Goal: Task Accomplishment & Management: Complete application form

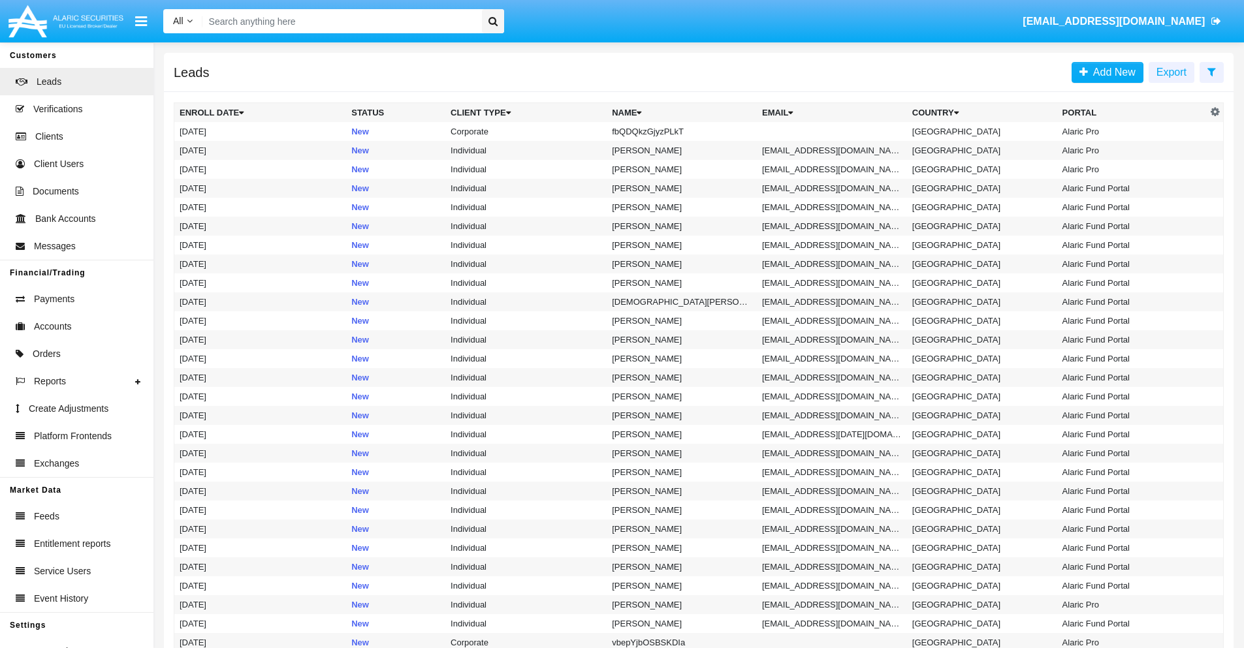
click at [1211, 71] on icon at bounding box center [1211, 72] width 8 height 10
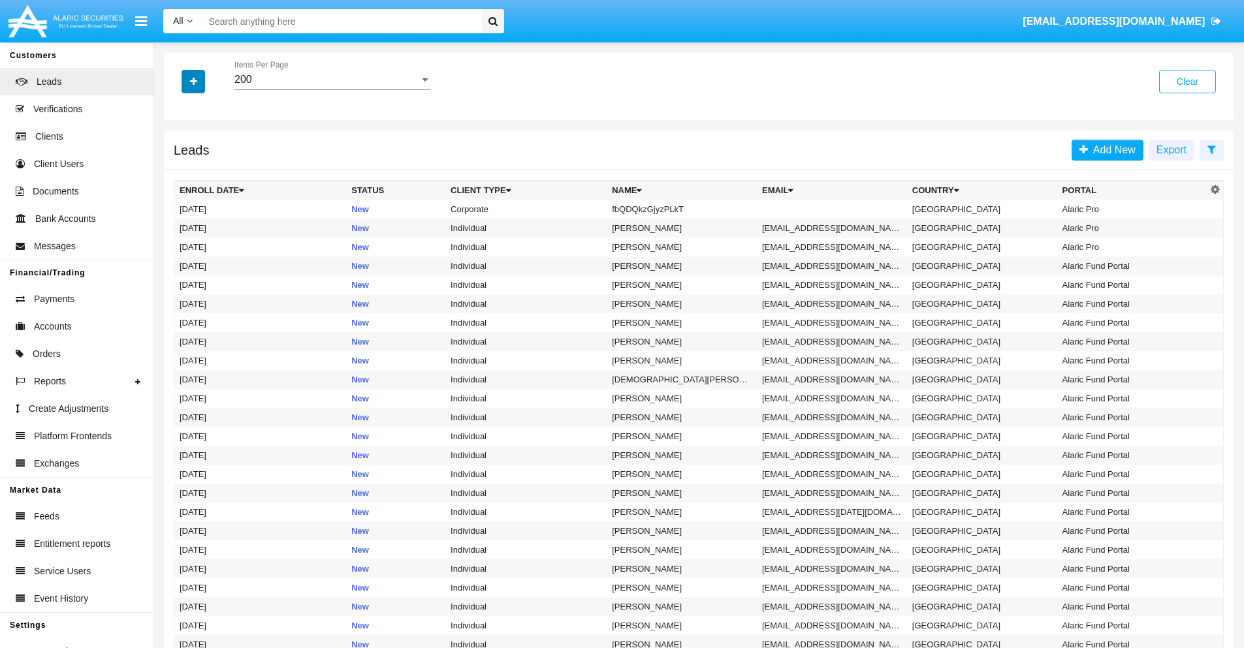
click at [193, 81] on icon "button" at bounding box center [193, 81] width 7 height 9
click at [204, 146] on span "Name" at bounding box center [204, 146] width 28 height 16
click at [180, 151] on input "Name" at bounding box center [179, 151] width 1 height 1
checkbox input "true"
click at [193, 81] on icon "button" at bounding box center [193, 81] width 7 height 9
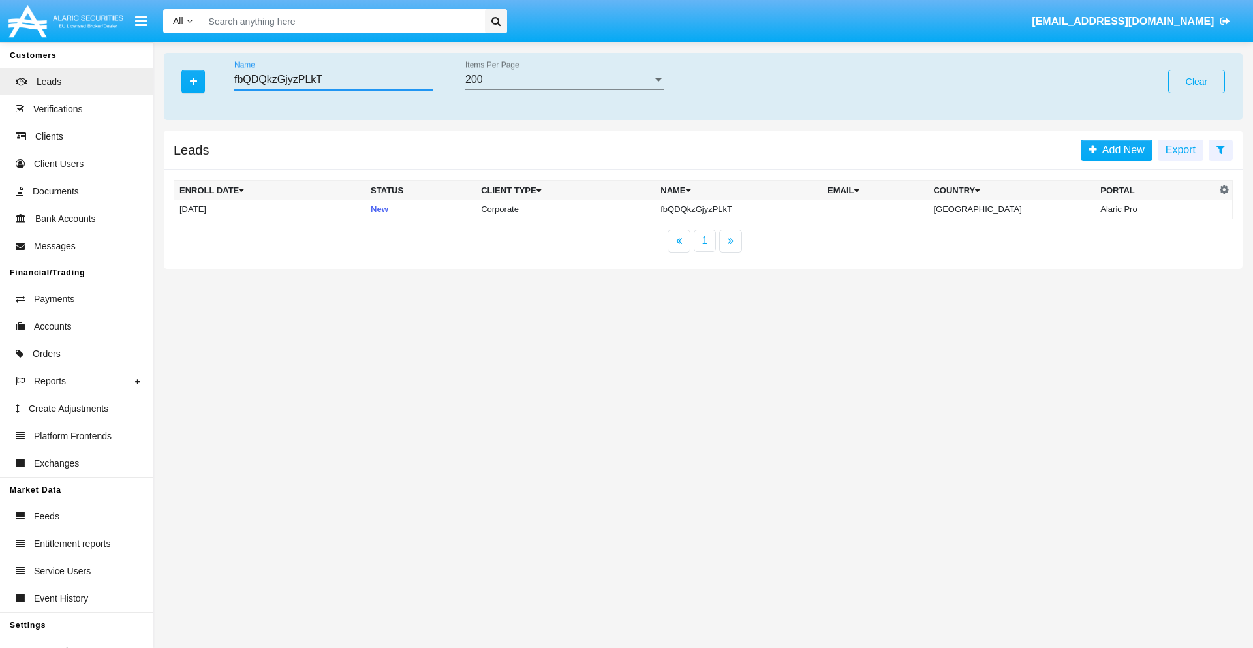
type input "fbQDQkzGjyzPLkT"
click at [749, 209] on td "fbQDQkzGjyzPLkT" at bounding box center [738, 210] width 167 height 20
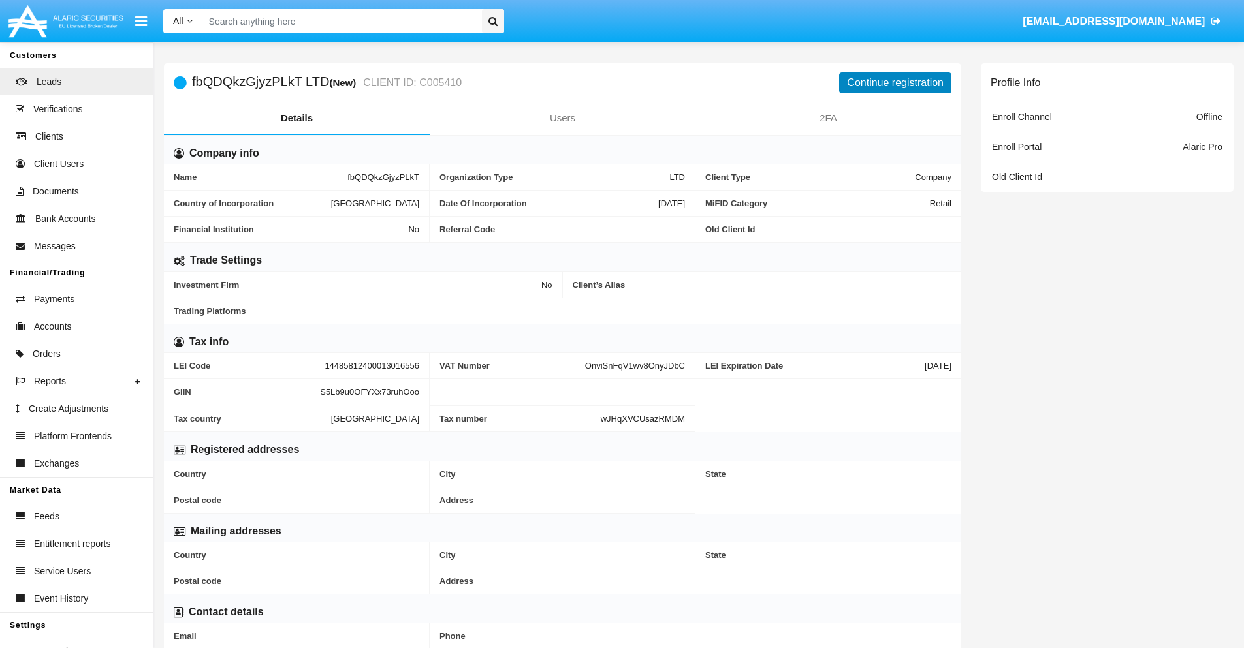
click at [895, 82] on button "Continue registration" at bounding box center [895, 82] width 112 height 21
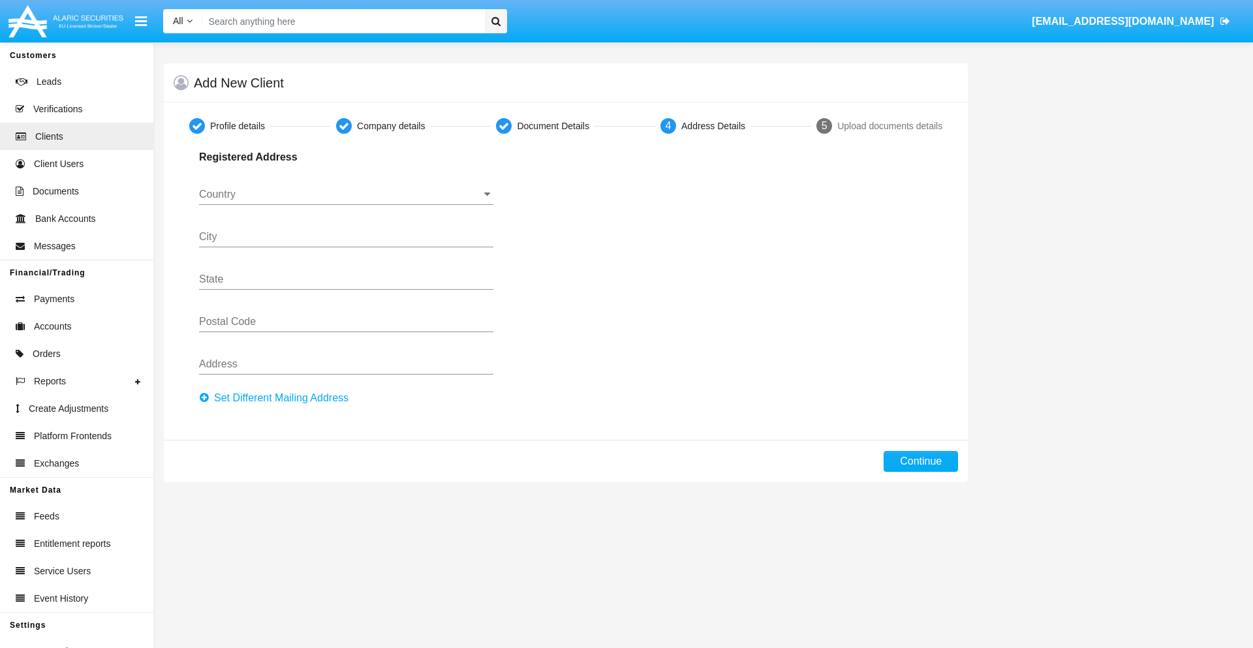
click at [277, 398] on button "Set Different Mailing Address" at bounding box center [277, 398] width 157 height 21
click at [346, 195] on input "Country" at bounding box center [346, 195] width 294 height 12
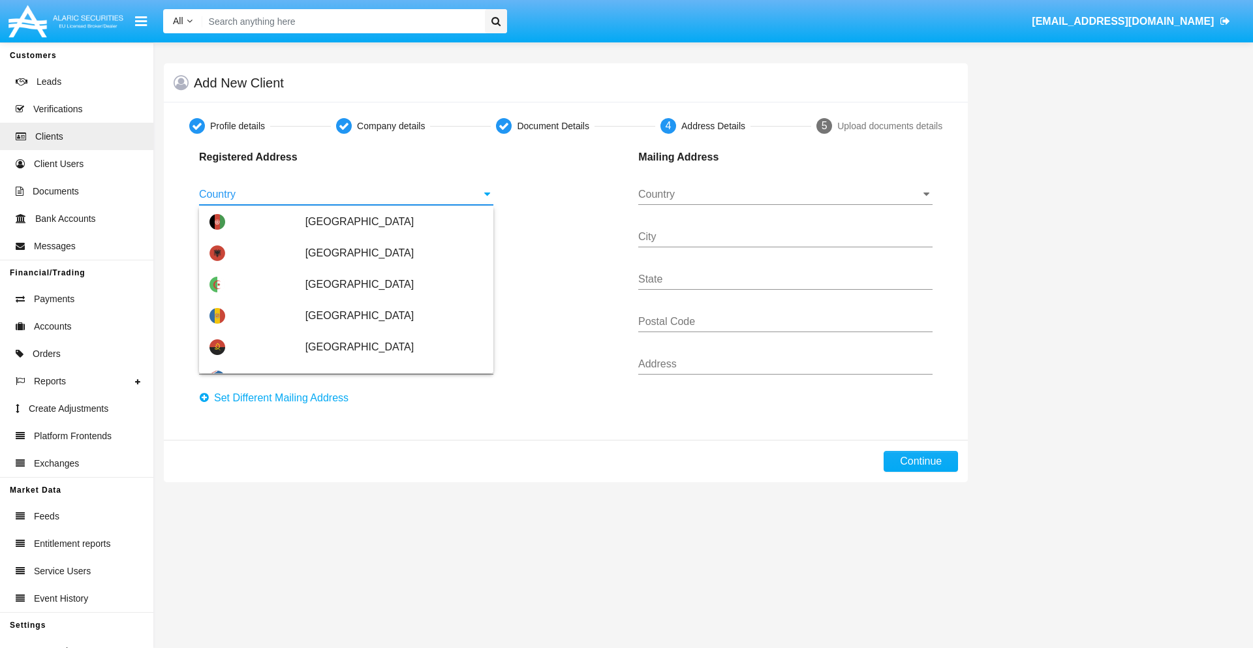
type input "[GEOGRAPHIC_DATA]"
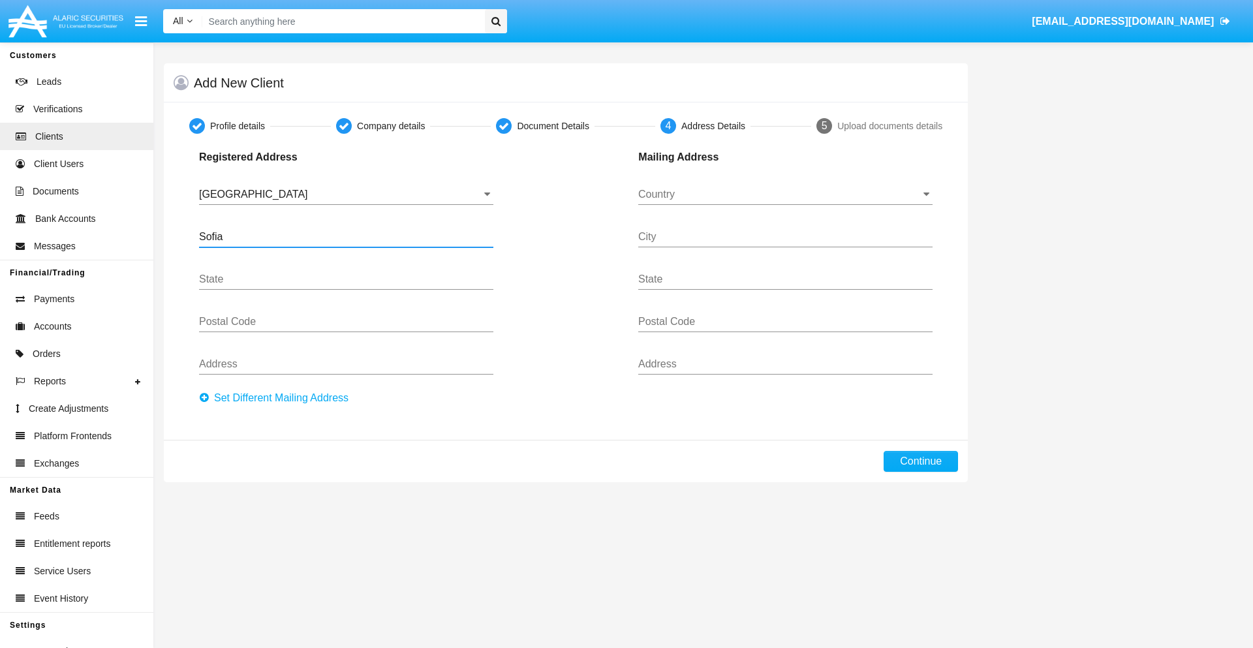
type input "Sofia"
type input "1000"
type input "Vasil Levski"
click at [785, 195] on input "Country" at bounding box center [785, 195] width 294 height 12
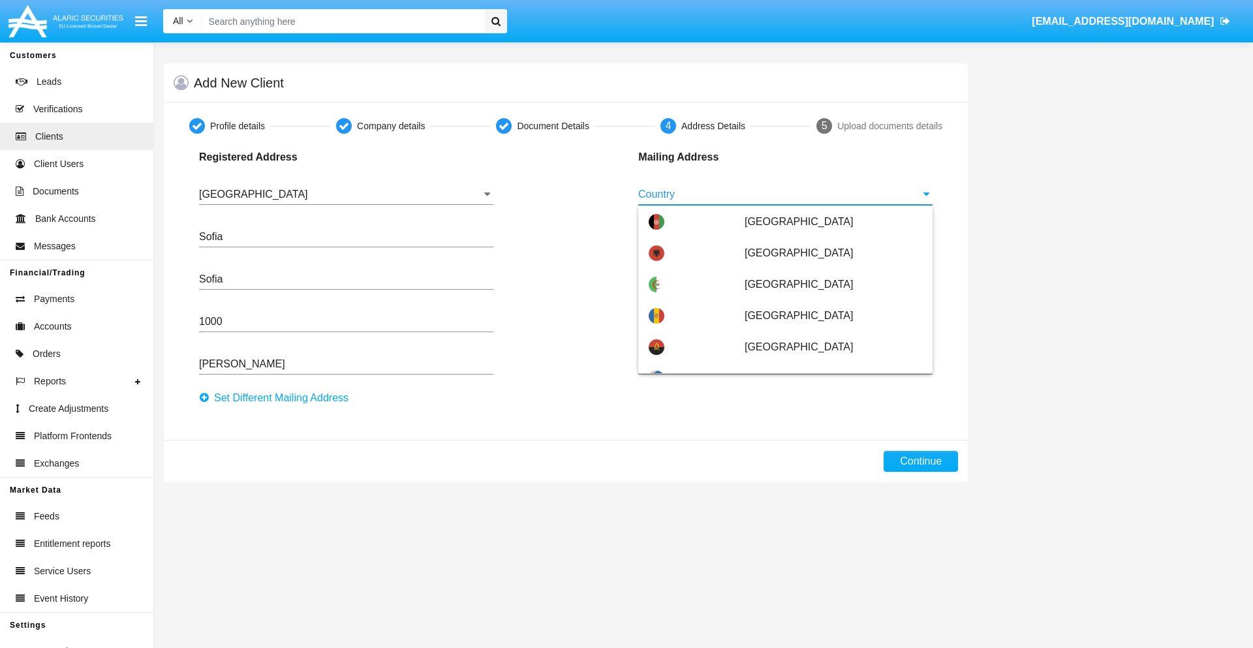
click at [826, 426] on span "[GEOGRAPHIC_DATA]" at bounding box center [834, 441] width 178 height 31
type input "[GEOGRAPHIC_DATA]"
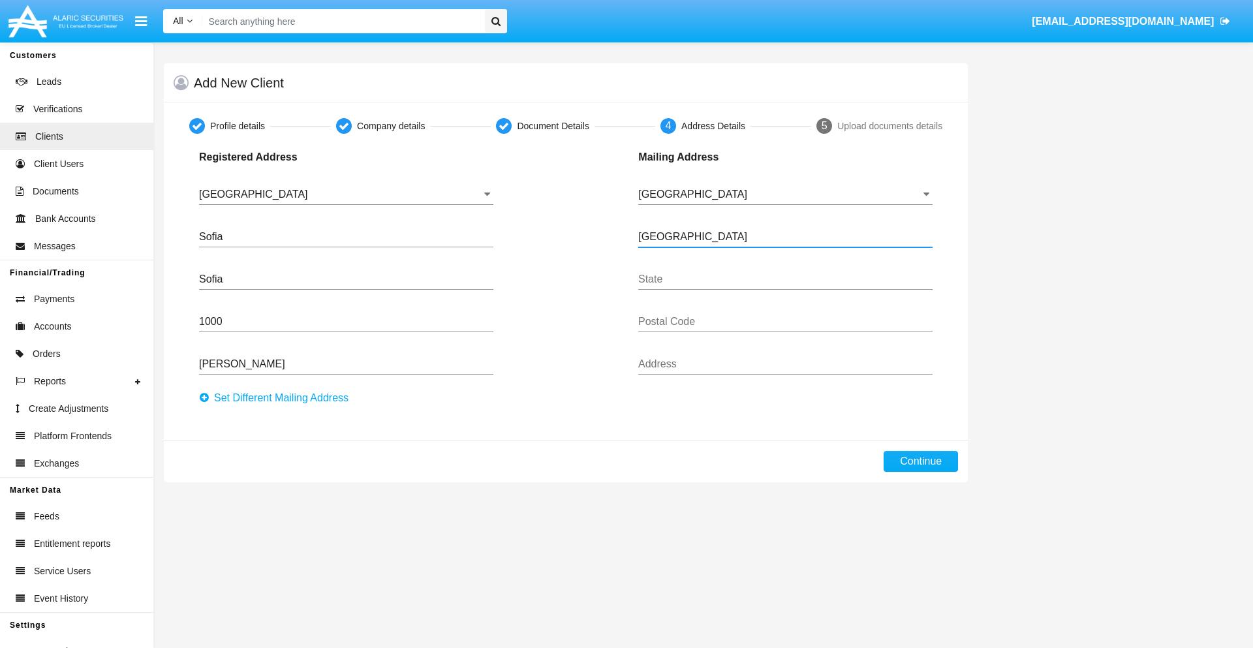
type input "Buenos Aires"
type input "7777"
type input "Test Mail Address"
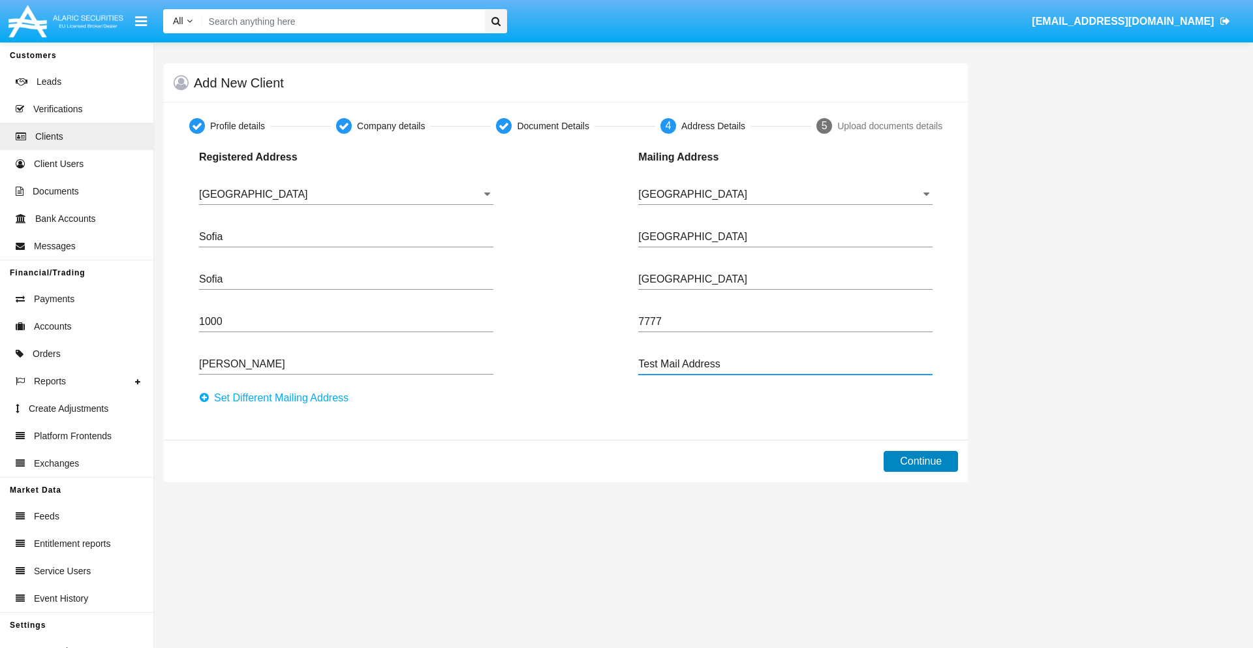
click at [921, 462] on button "Continue" at bounding box center [921, 461] width 74 height 21
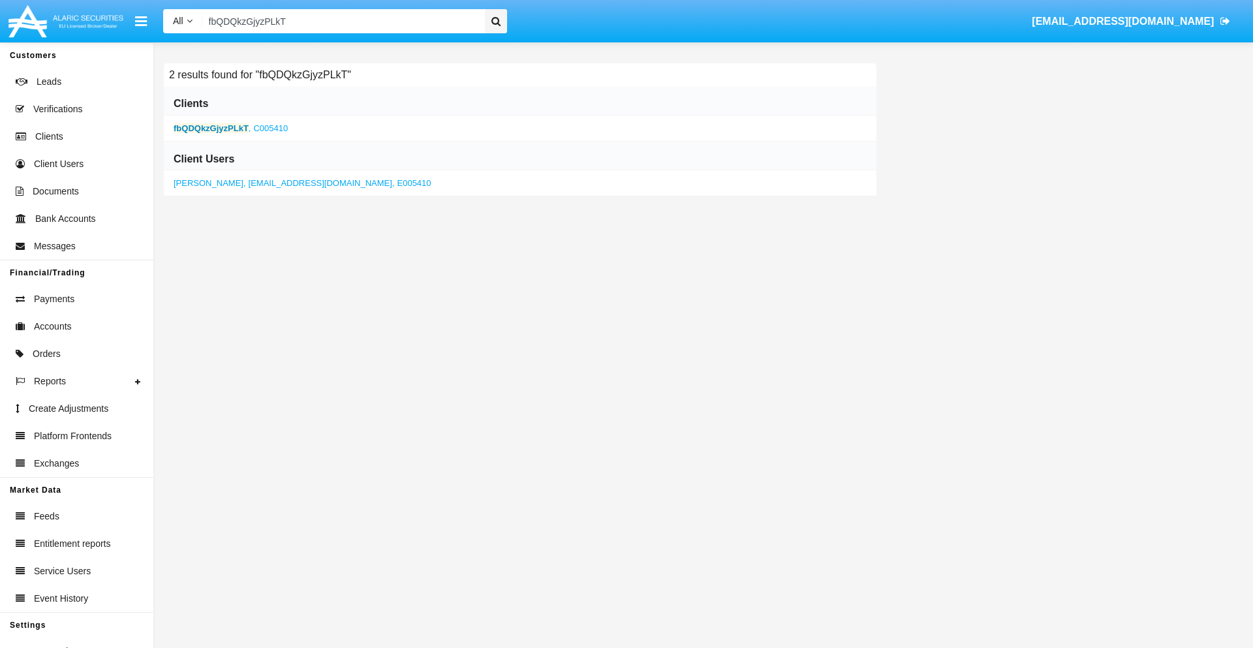
type input "fbQDQkzGjyzPLkT"
click at [211, 128] on b "fbQDQkzGjyzPLkT" at bounding box center [211, 128] width 75 height 10
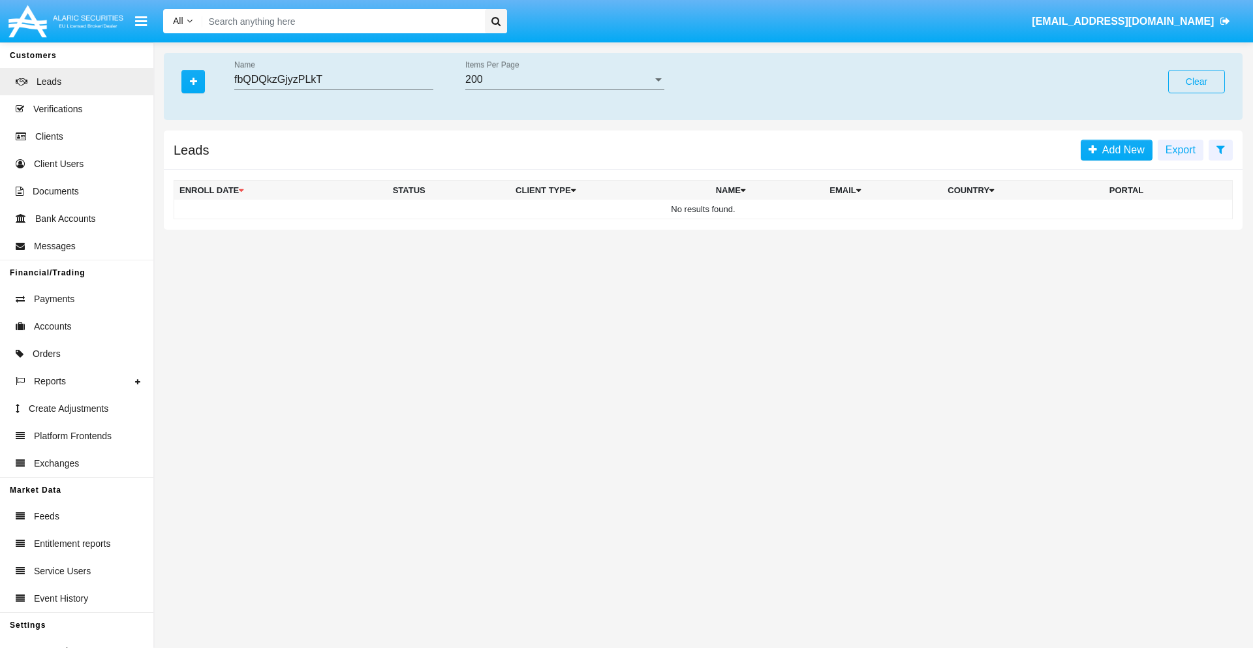
click at [1197, 82] on button "Clear" at bounding box center [1197, 82] width 57 height 24
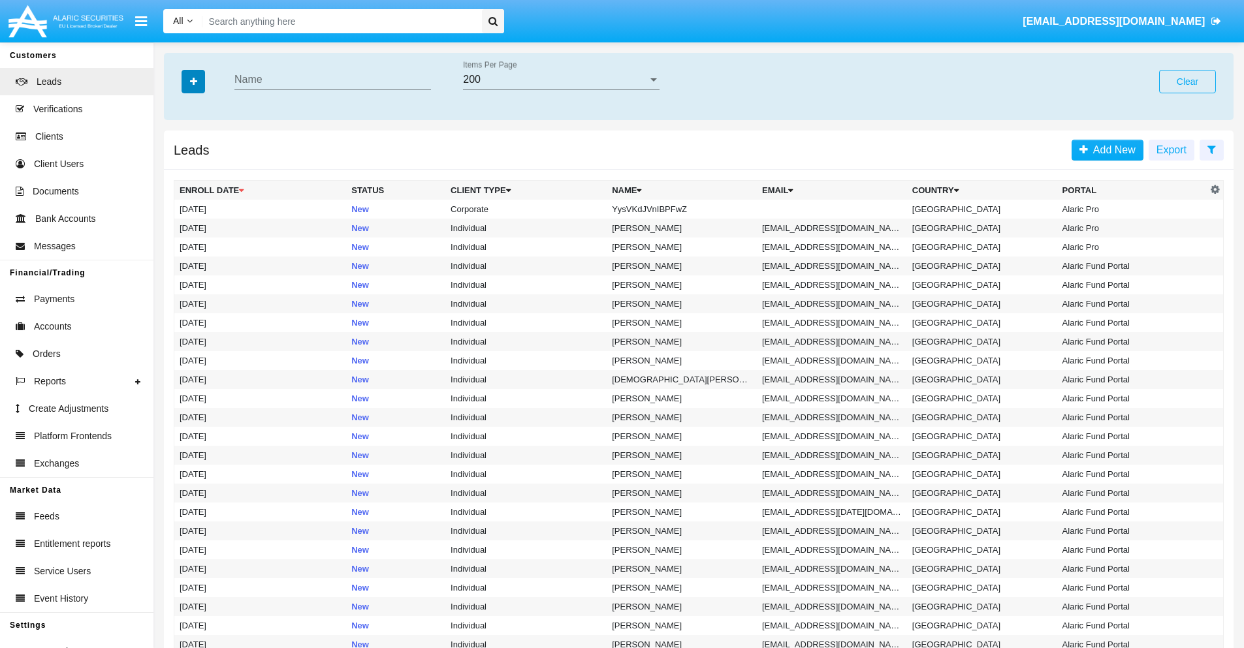
click at [193, 81] on icon "button" at bounding box center [193, 81] width 7 height 9
type input "YysVKdJVnIBPFwZ"
click at [687, 209] on td "YysVKdJVnIBPFwZ" at bounding box center [681, 209] width 150 height 19
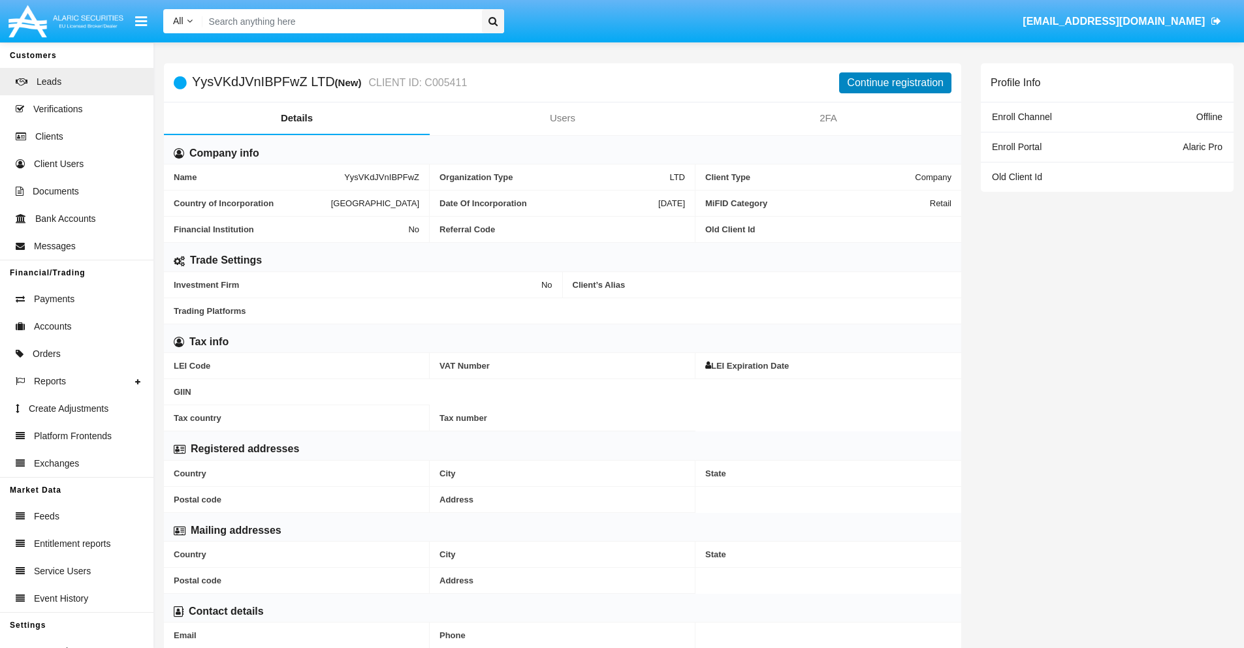
click at [895, 82] on button "Continue registration" at bounding box center [895, 82] width 112 height 21
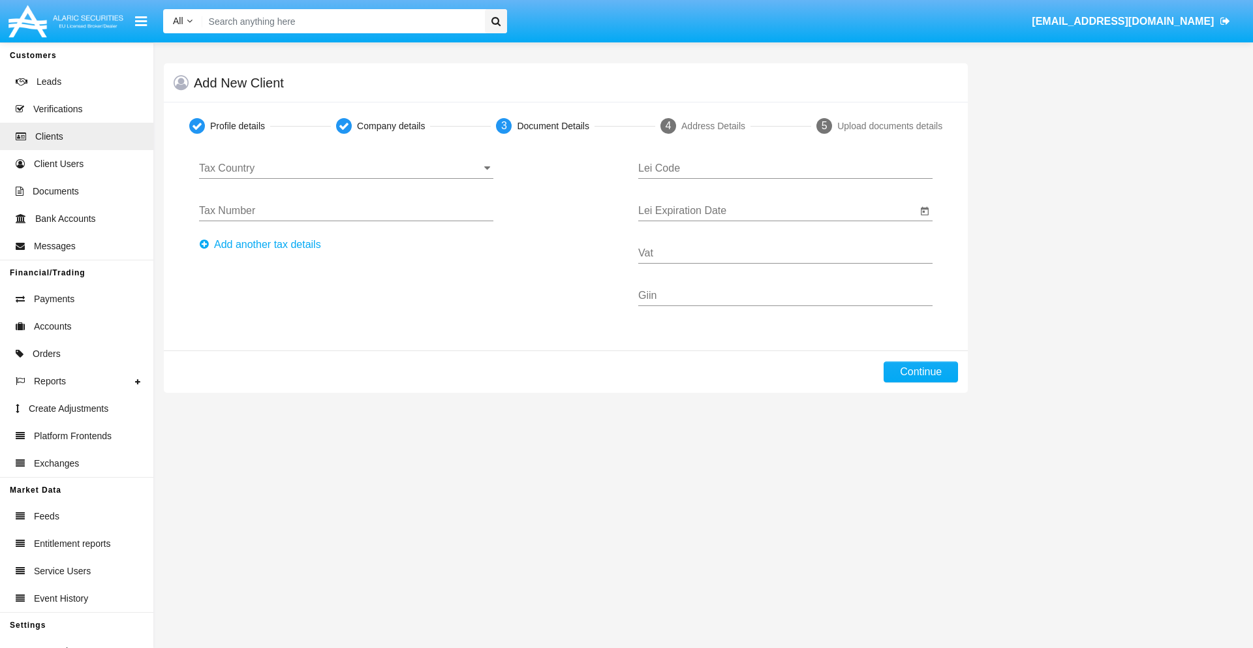
click at [346, 168] on input "Tax Country" at bounding box center [346, 169] width 294 height 12
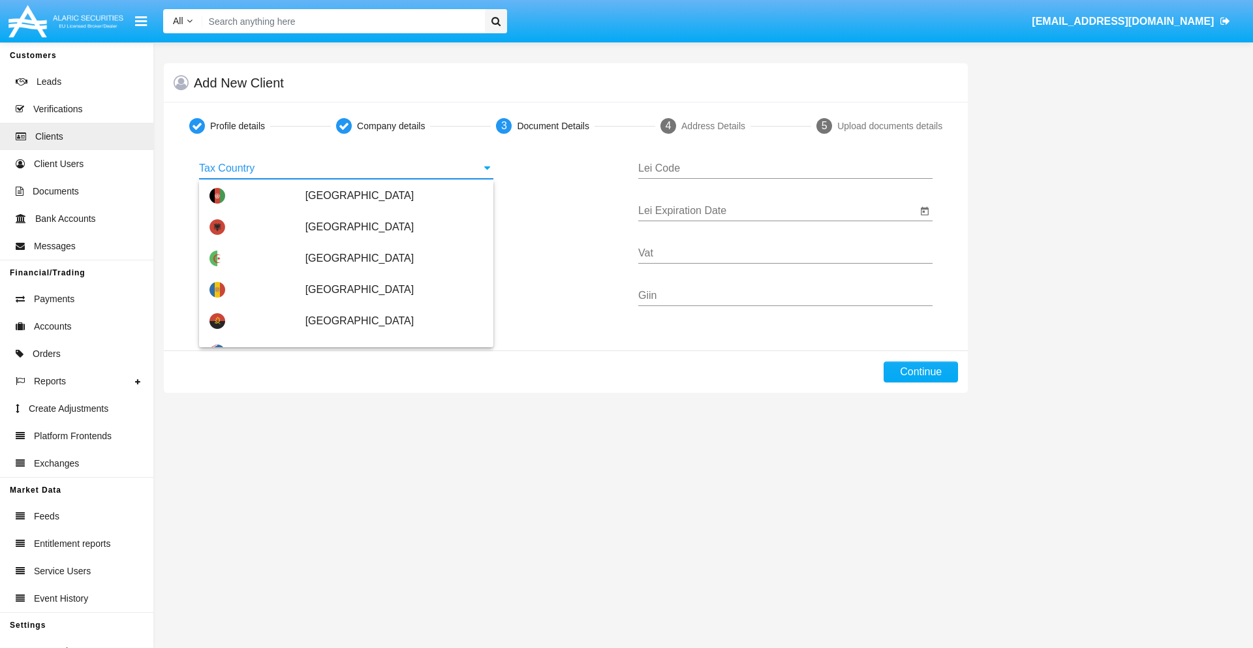
scroll to position [773, 0]
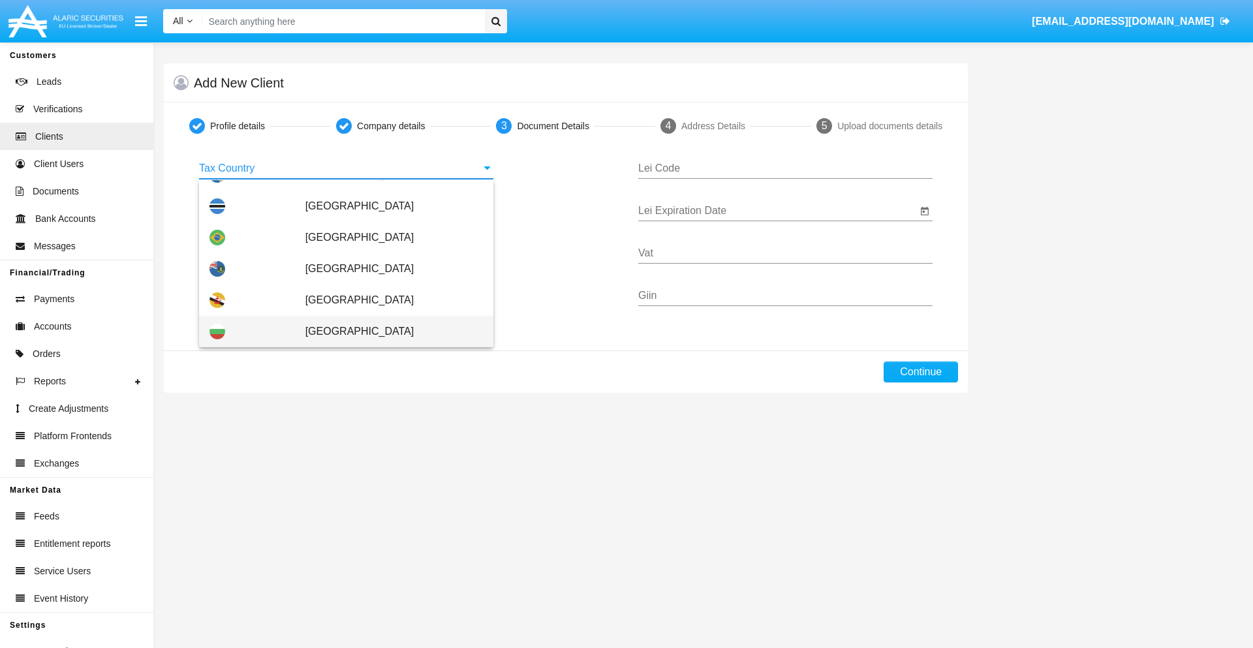
click at [387, 332] on span "[GEOGRAPHIC_DATA]" at bounding box center [395, 331] width 178 height 31
type input "[GEOGRAPHIC_DATA]"
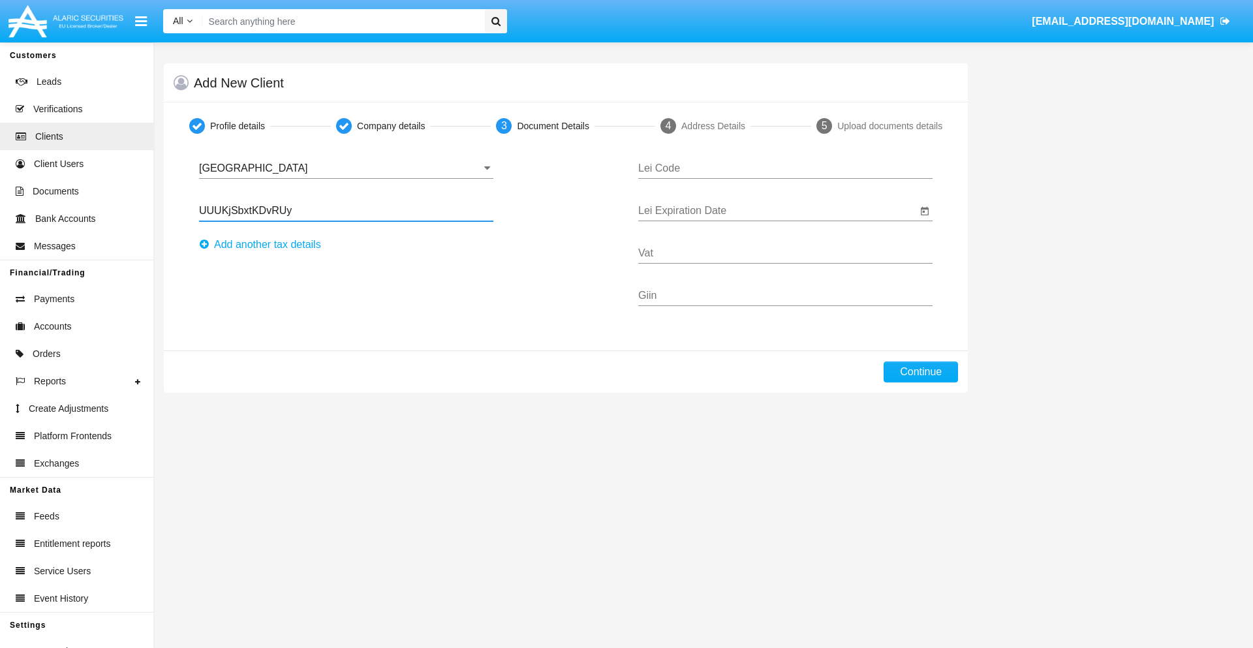
type input "UUUKjSbxtKDvRUy"
click at [264, 245] on button "Аdd another tax details" at bounding box center [264, 244] width 130 height 21
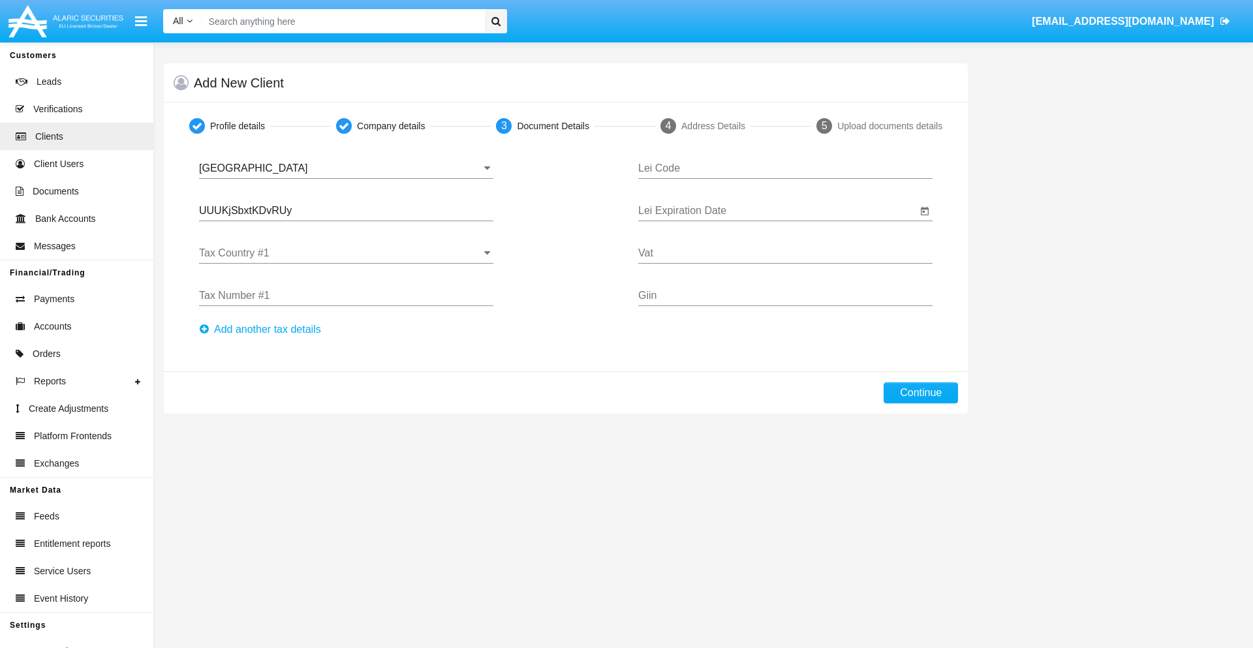
click at [346, 253] on input "Tax Country #1" at bounding box center [346, 253] width 294 height 12
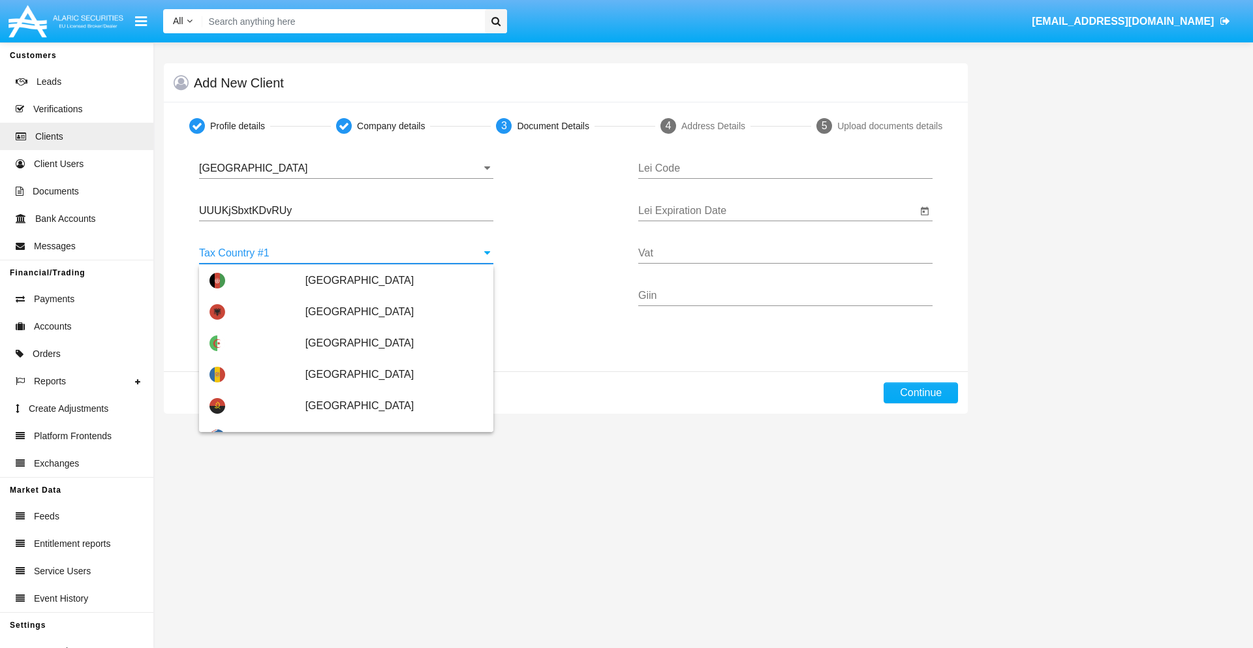
scroll to position [2904, 0]
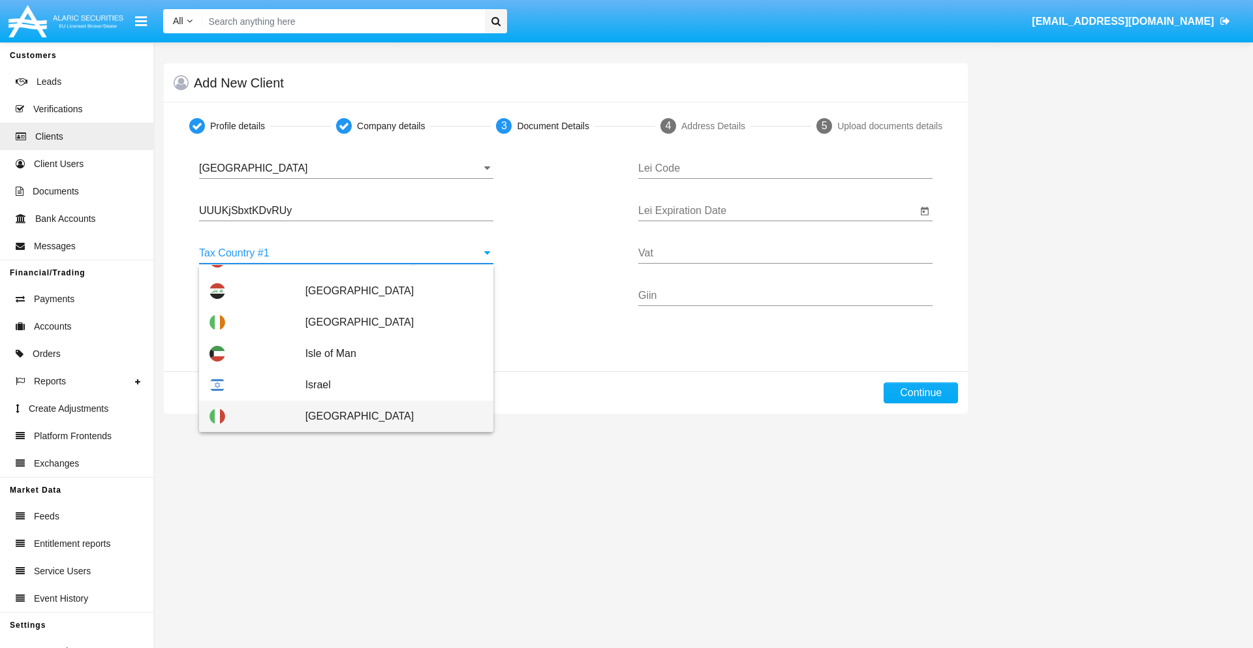
click at [387, 416] on span "[GEOGRAPHIC_DATA]" at bounding box center [395, 416] width 178 height 31
type input "[GEOGRAPHIC_DATA]"
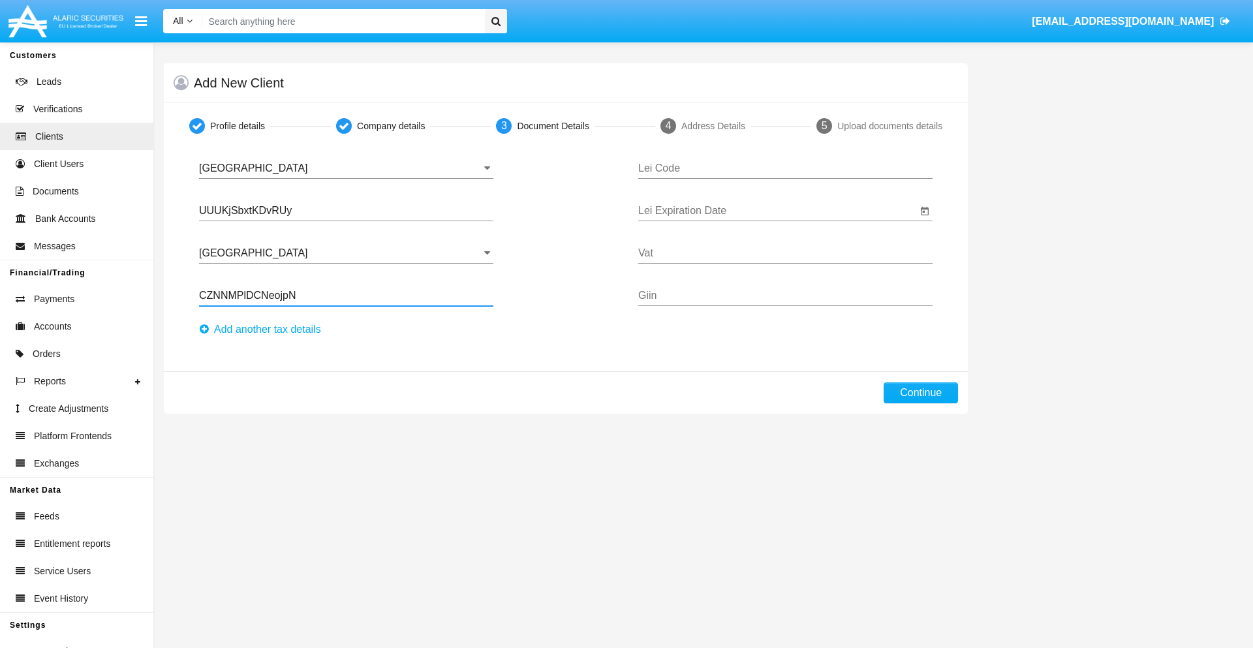
type input "CZNNMPlDCNeojpN"
click at [264, 330] on button "Аdd another tax details" at bounding box center [264, 329] width 130 height 21
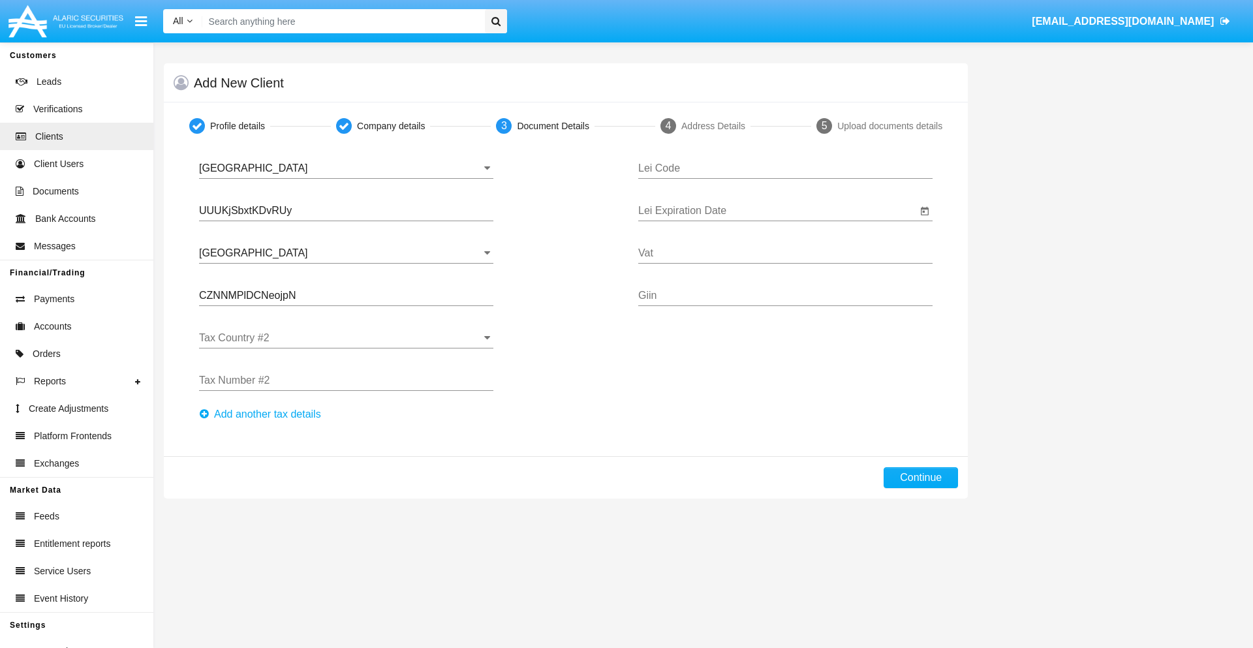
click at [346, 338] on input "Tax Country #2" at bounding box center [346, 338] width 294 height 12
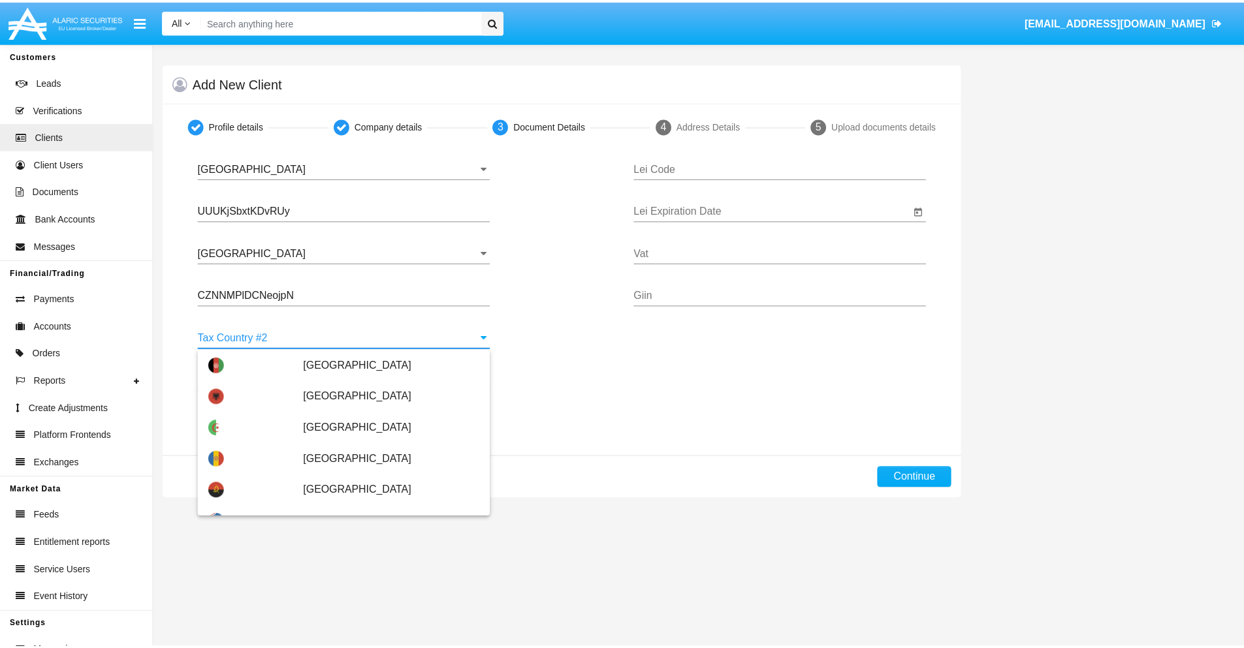
scroll to position [5818, 0]
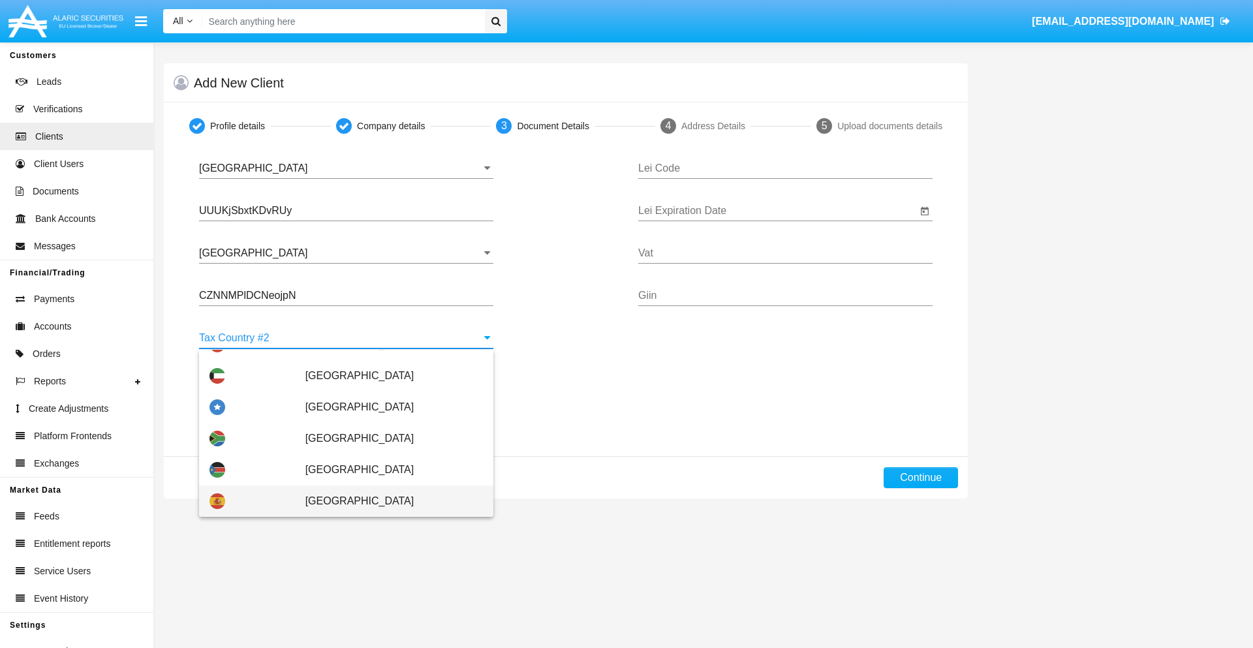
click at [387, 501] on span "[GEOGRAPHIC_DATA]" at bounding box center [395, 501] width 178 height 31
type input "[GEOGRAPHIC_DATA]"
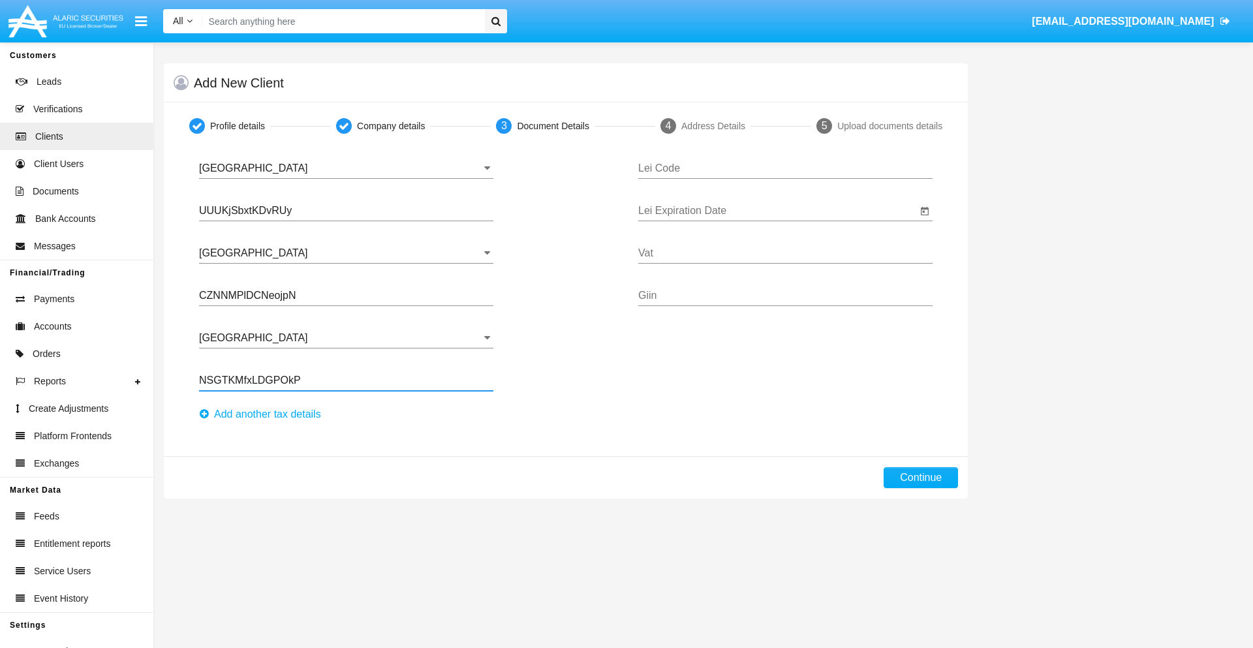
type input "NSGTKMfxLDGPOkP"
type input "QTBYCCVPGVDQHTDFIDHU"
click at [777, 211] on input "Lei Expiration Date" at bounding box center [777, 211] width 279 height 12
click at [678, 249] on span "[DATE]" at bounding box center [667, 249] width 29 height 10
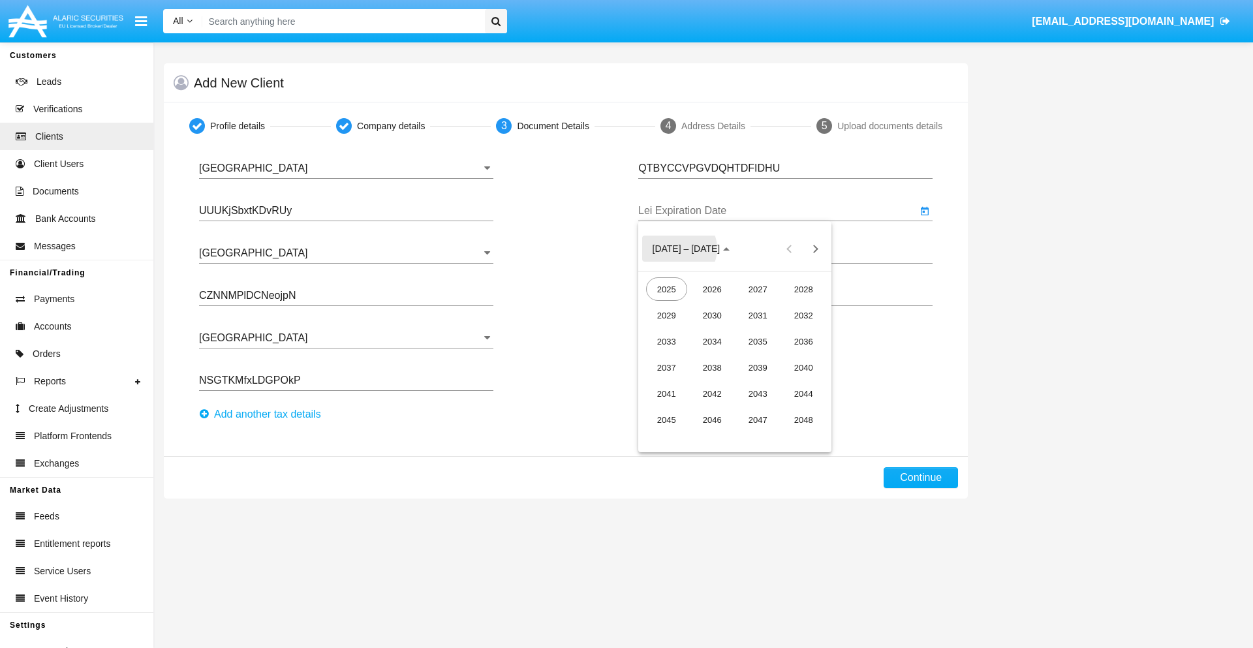
click at [804, 368] on div "2040" at bounding box center [803, 368] width 41 height 24
click at [712, 341] on div "JUN" at bounding box center [712, 342] width 41 height 24
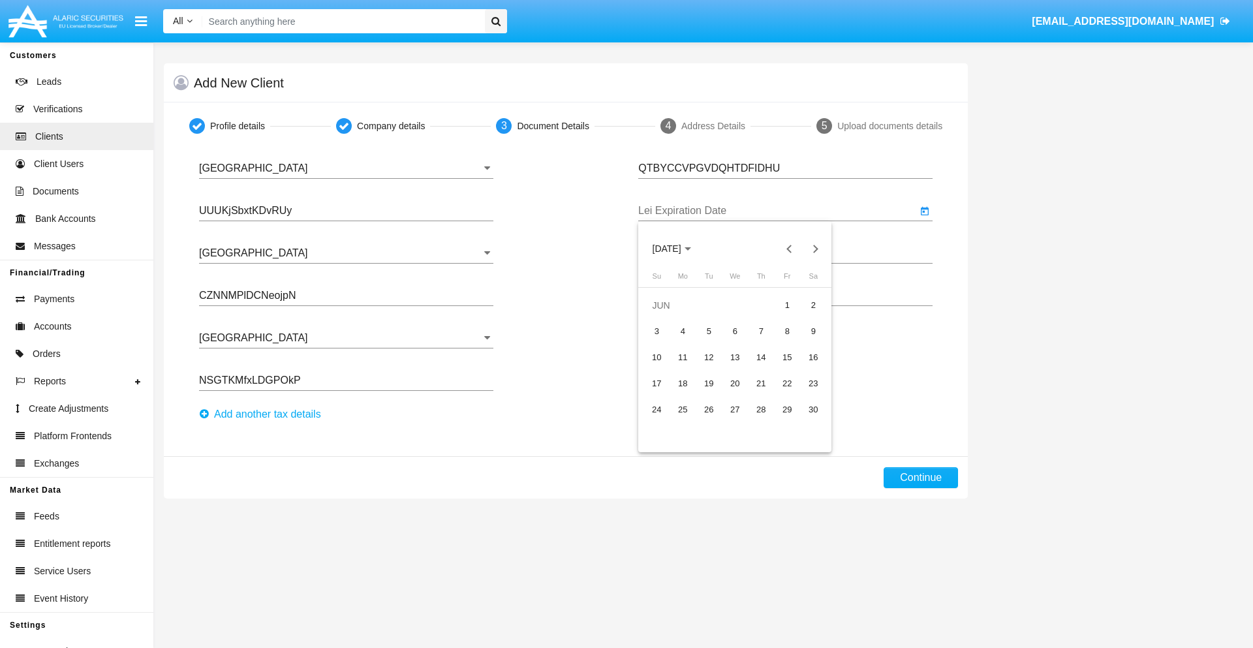
click at [787, 357] on div "15" at bounding box center [788, 358] width 24 height 24
type input "06/15/40"
type input "ZLfioYjwNoGezpB"
type input "EEGunvmZhPwfWYc"
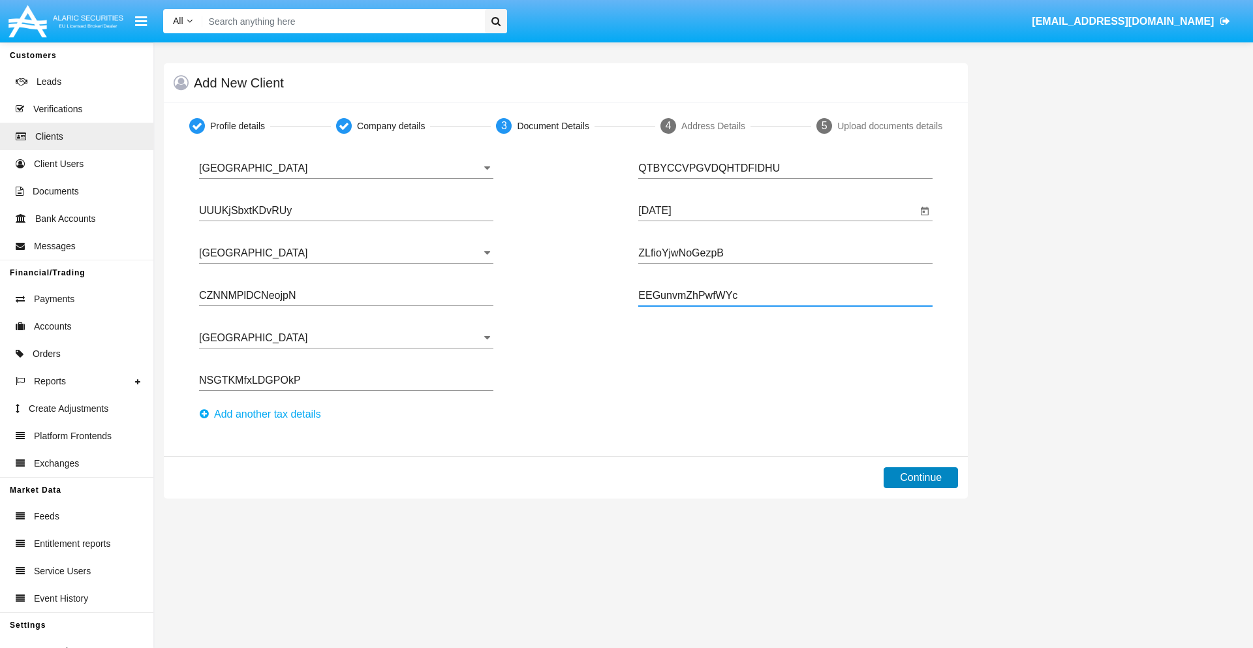
click at [921, 478] on button "Continue" at bounding box center [921, 477] width 74 height 21
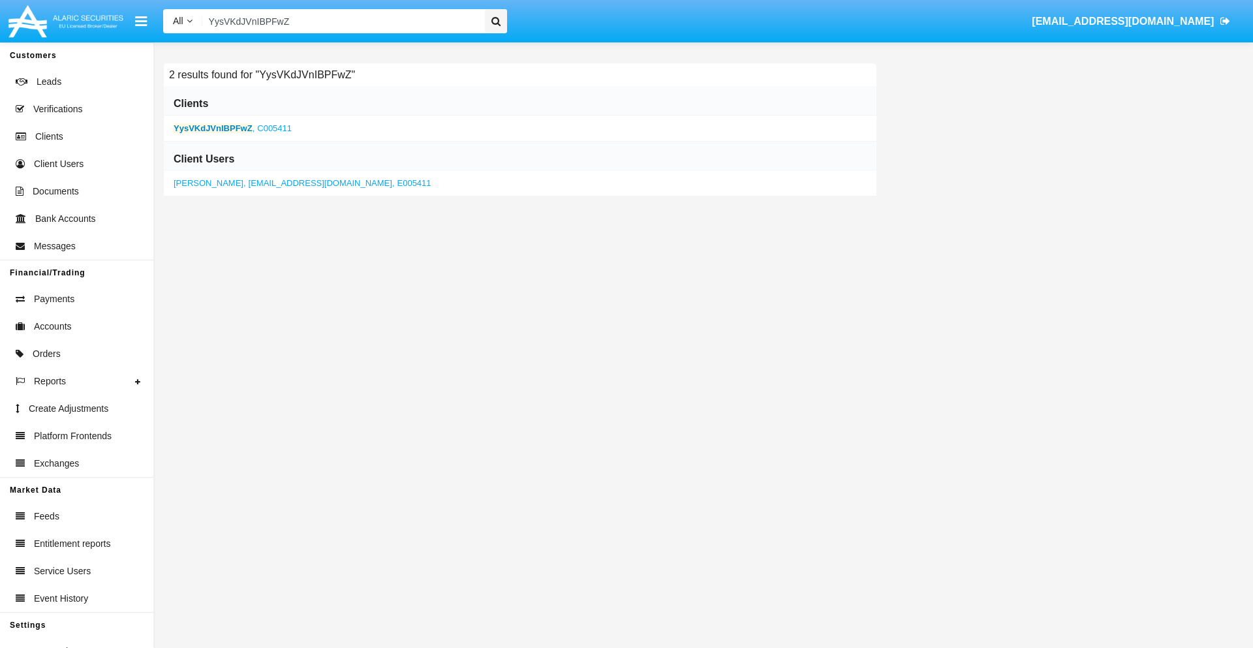
type input "YysVKdJVnIBPFwZ"
click at [213, 128] on b "YysVKdJVnIBPFwZ" at bounding box center [213, 128] width 79 height 10
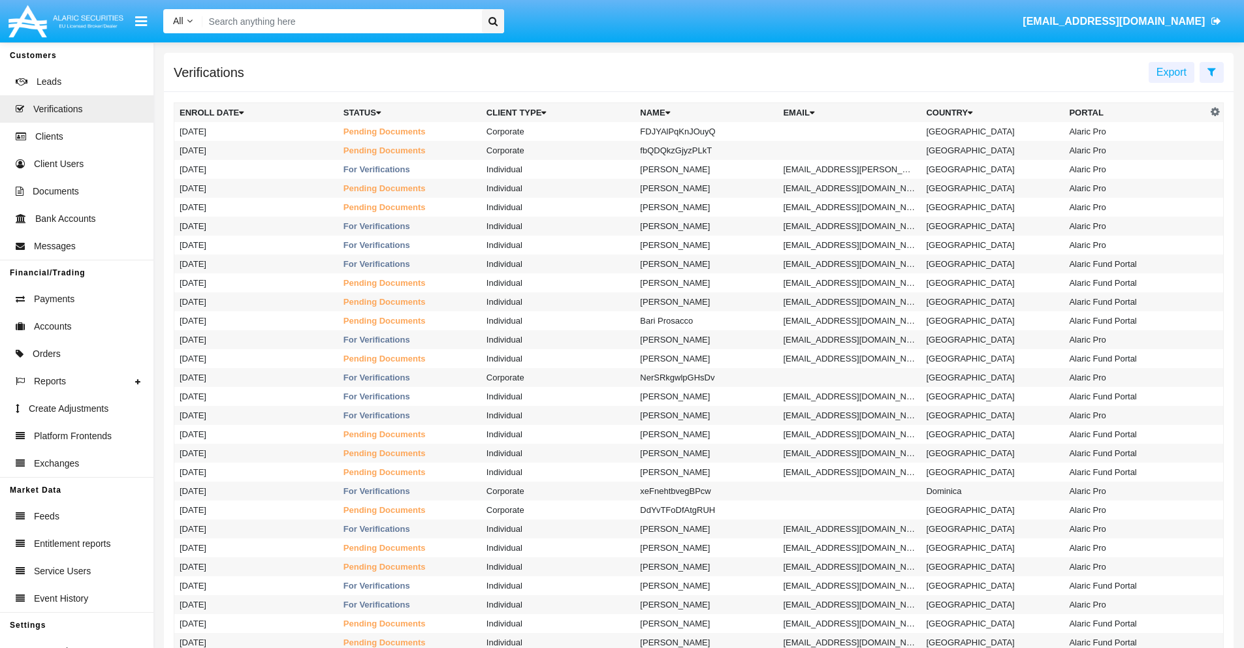
click at [1211, 71] on icon at bounding box center [1211, 72] width 8 height 10
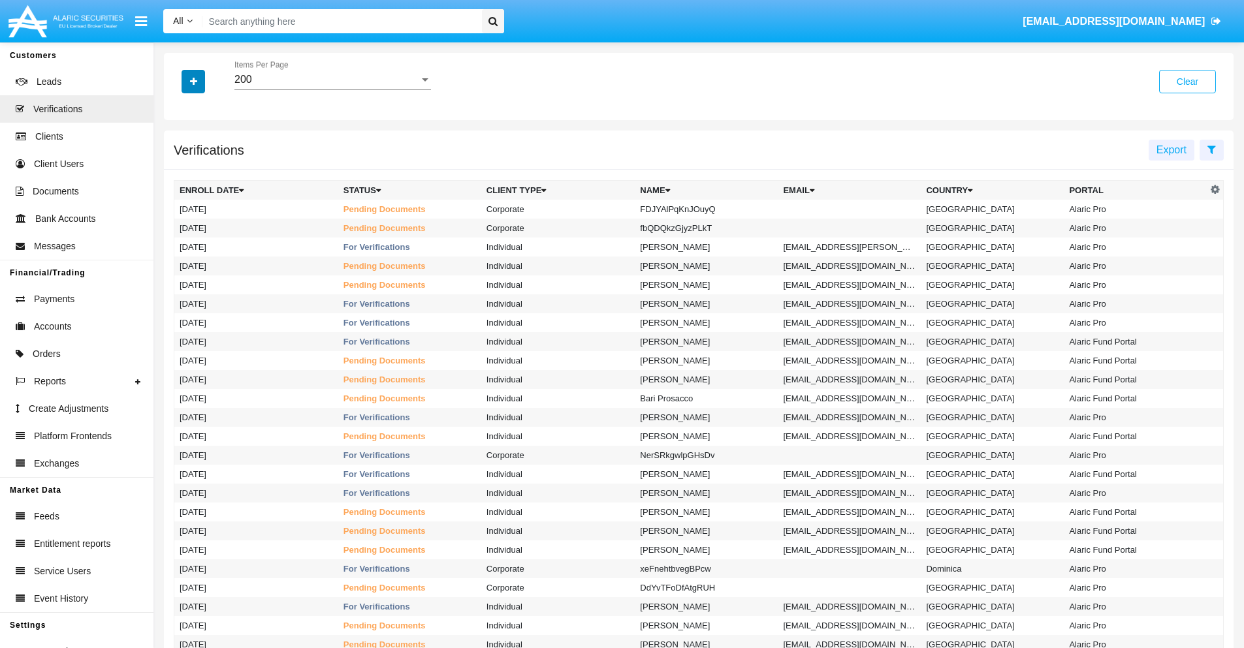
click at [193, 81] on icon "button" at bounding box center [193, 81] width 7 height 9
click at [204, 165] on span "Name" at bounding box center [204, 165] width 28 height 16
click at [180, 170] on input "Name" at bounding box center [179, 170] width 1 height 1
checkbox input "true"
click at [193, 81] on icon "button" at bounding box center [193, 81] width 7 height 9
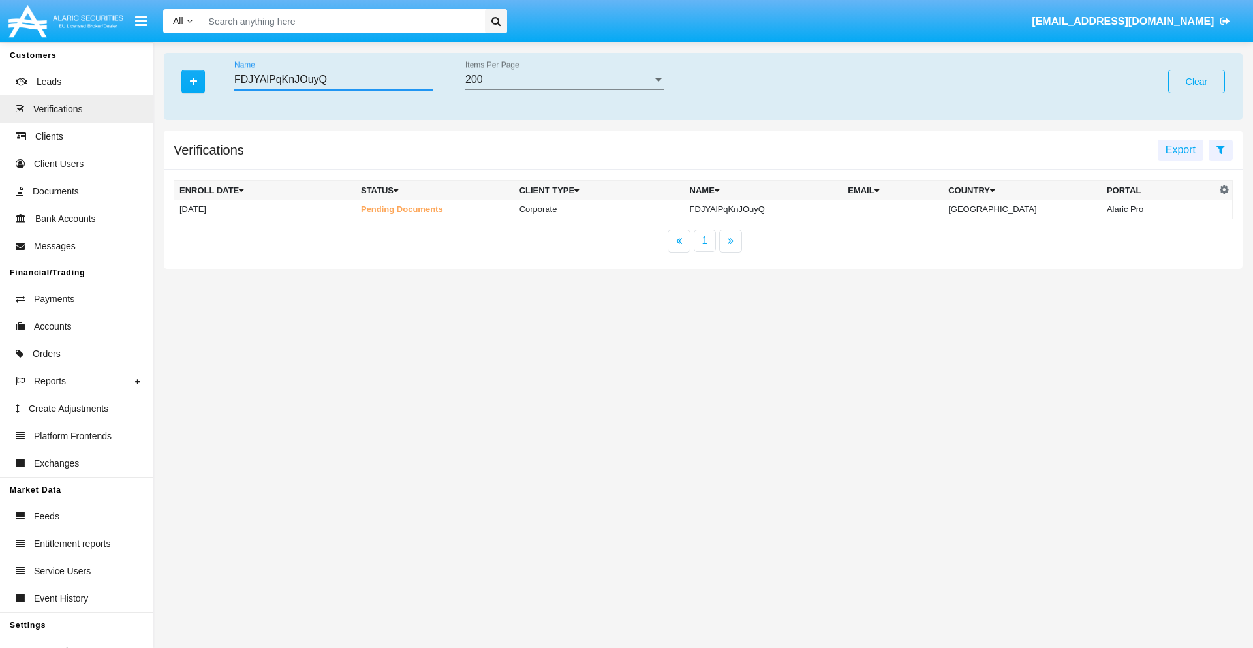
type input "FDJYAlPqKnJOuyQ"
click at [770, 209] on td "FDJYAlPqKnJOuyQ" at bounding box center [764, 210] width 159 height 20
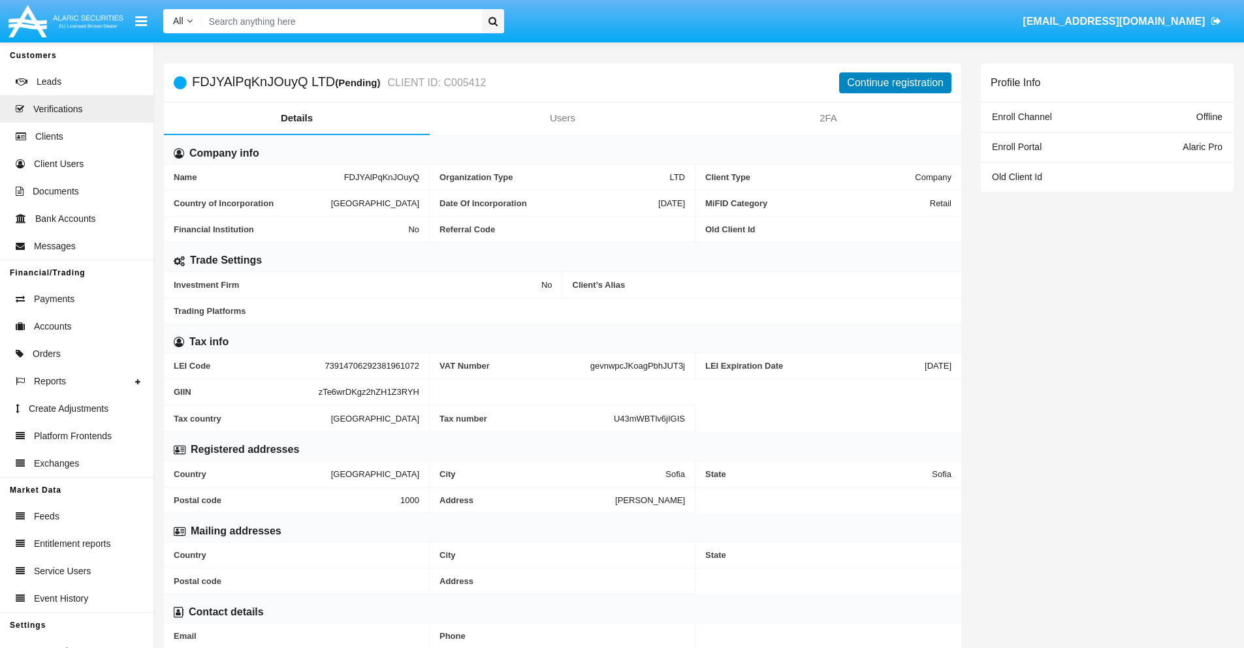
click at [895, 82] on button "Continue registration" at bounding box center [895, 82] width 112 height 21
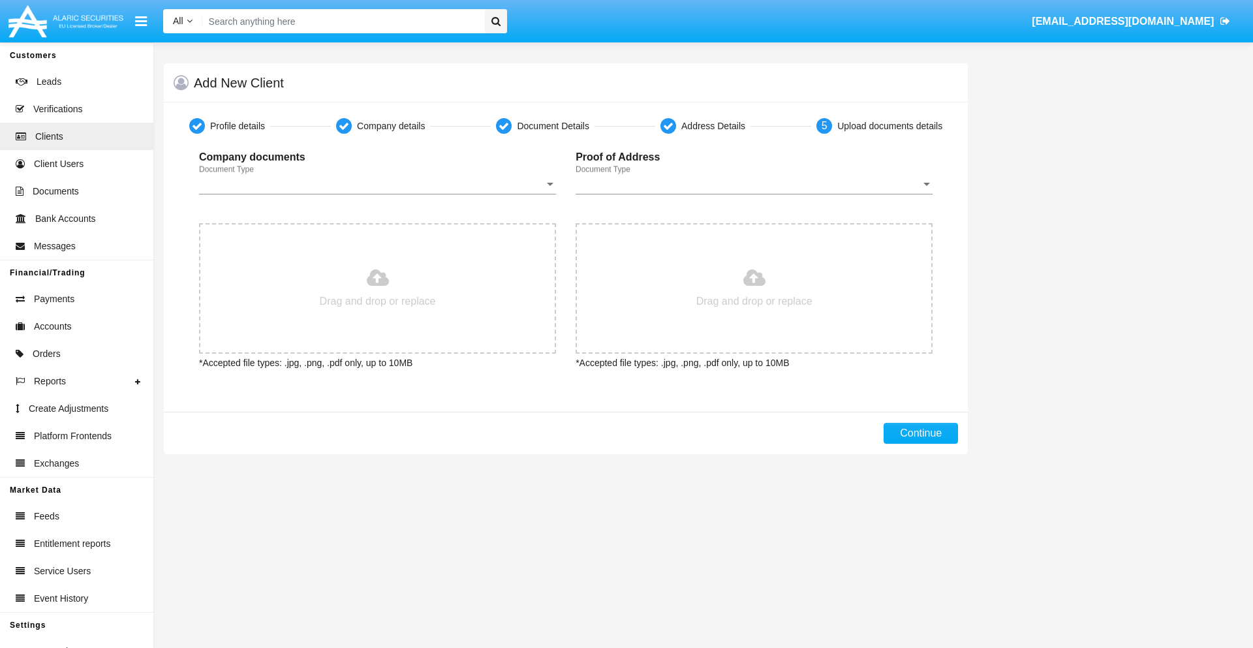
click at [377, 184] on span "Document Type" at bounding box center [371, 184] width 345 height 12
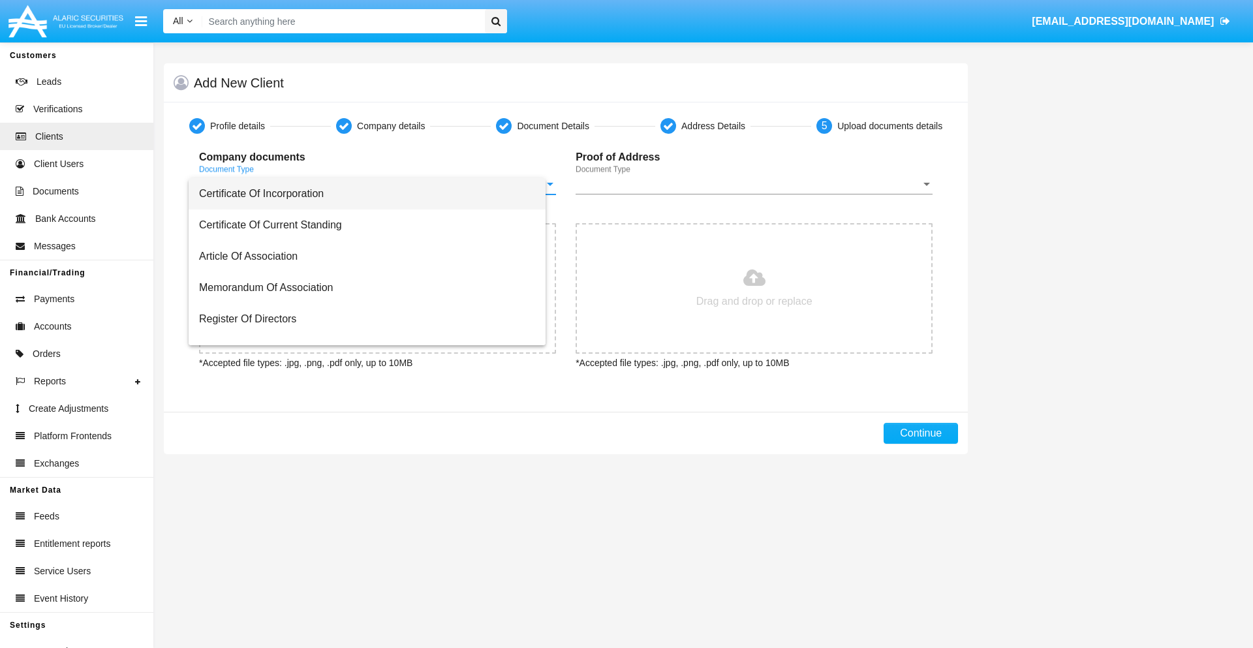
click at [373, 194] on span "Certificate Of Incorporation" at bounding box center [367, 193] width 336 height 31
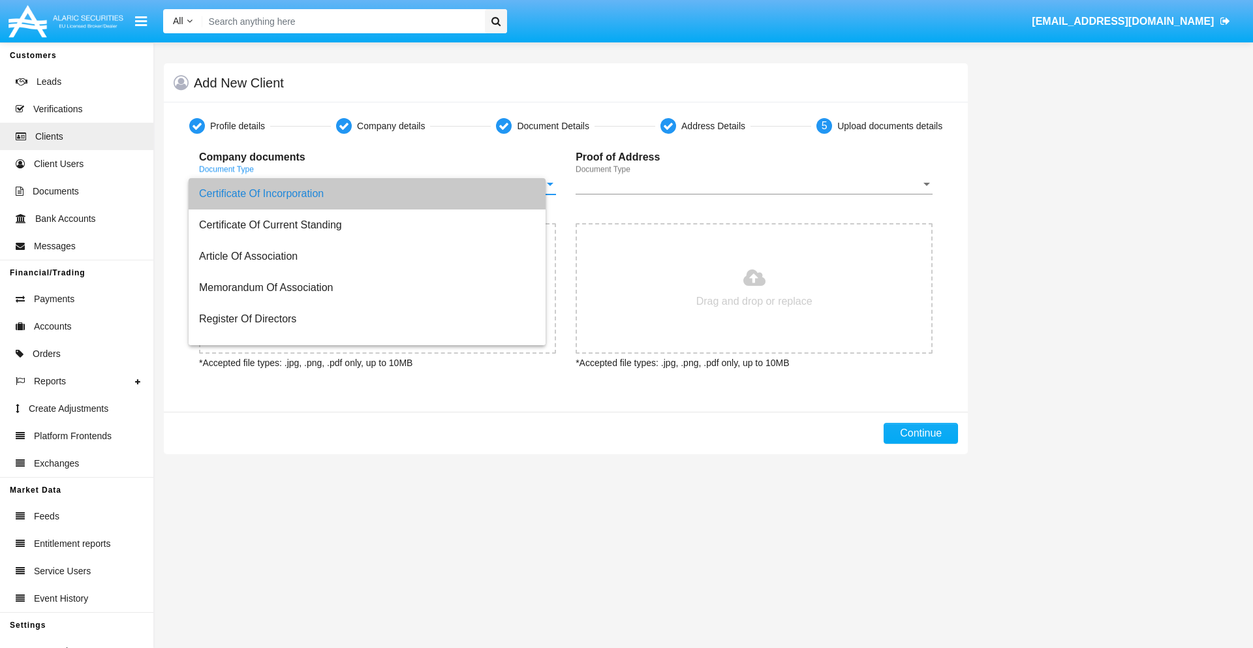
type input "C:\fakepath\passport.png"
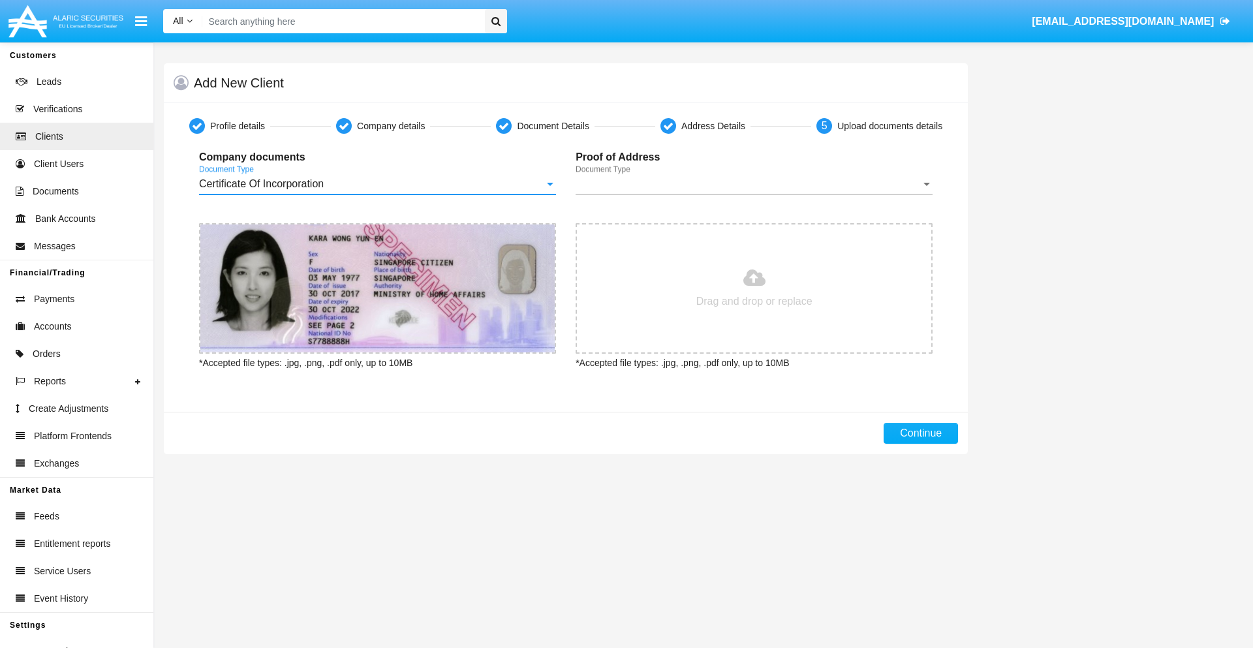
click at [754, 184] on span "Document Type" at bounding box center [748, 184] width 345 height 12
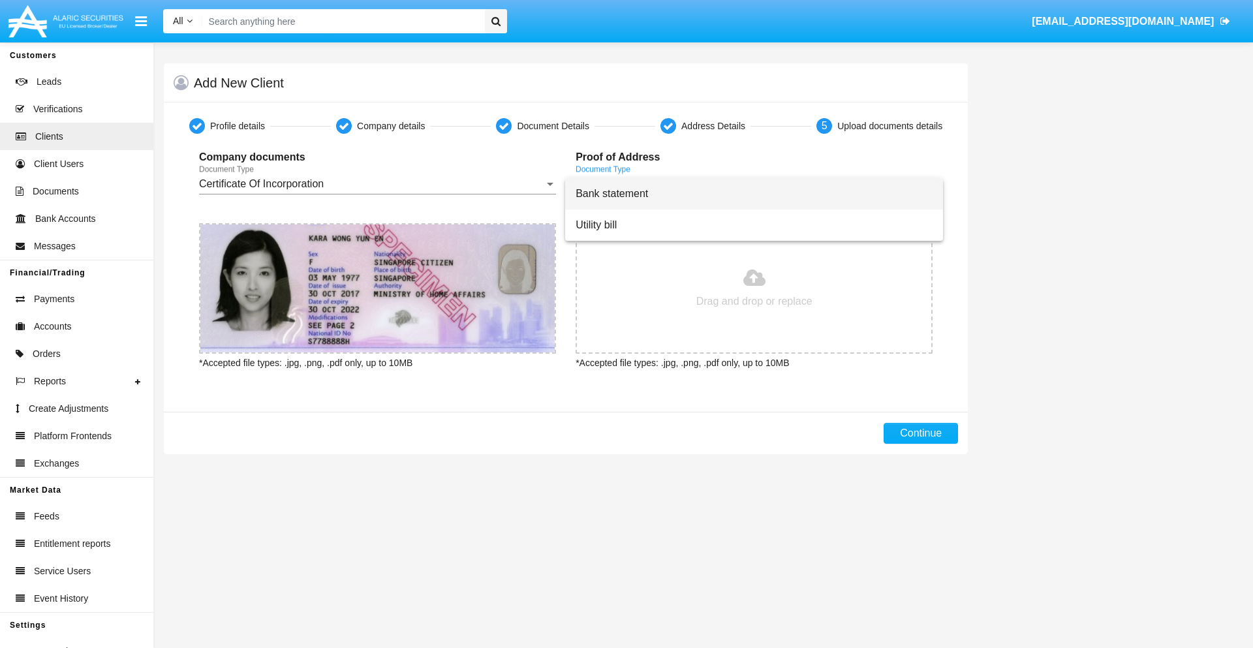
click at [754, 194] on span "Bank statement" at bounding box center [754, 193] width 357 height 31
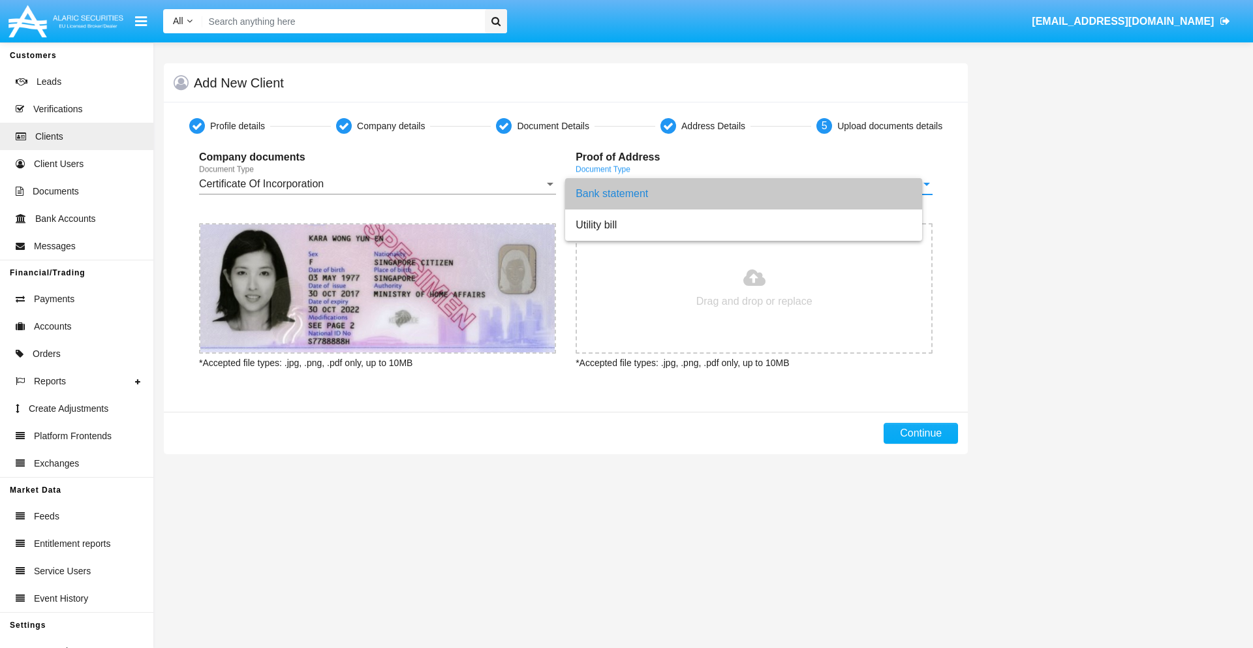
type input "C:\fakepath\bank-statement.png"
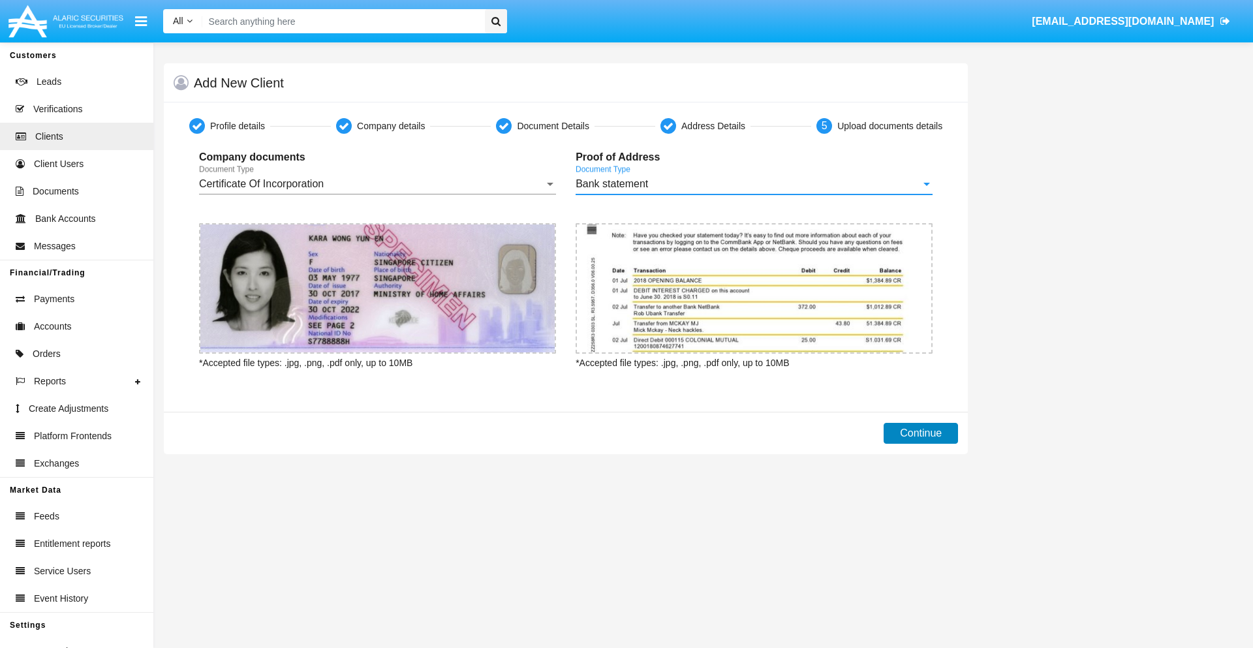
click at [921, 433] on button "Continue" at bounding box center [921, 433] width 74 height 21
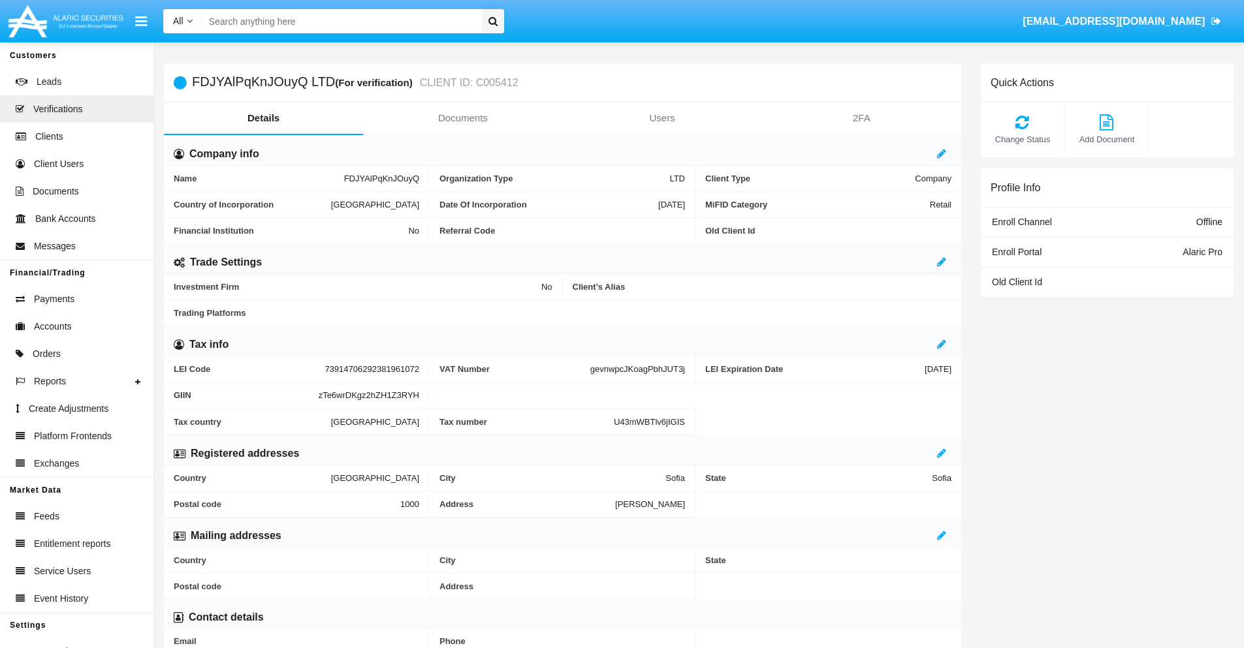
click at [462, 118] on link "Documents" at bounding box center [462, 117] width 199 height 31
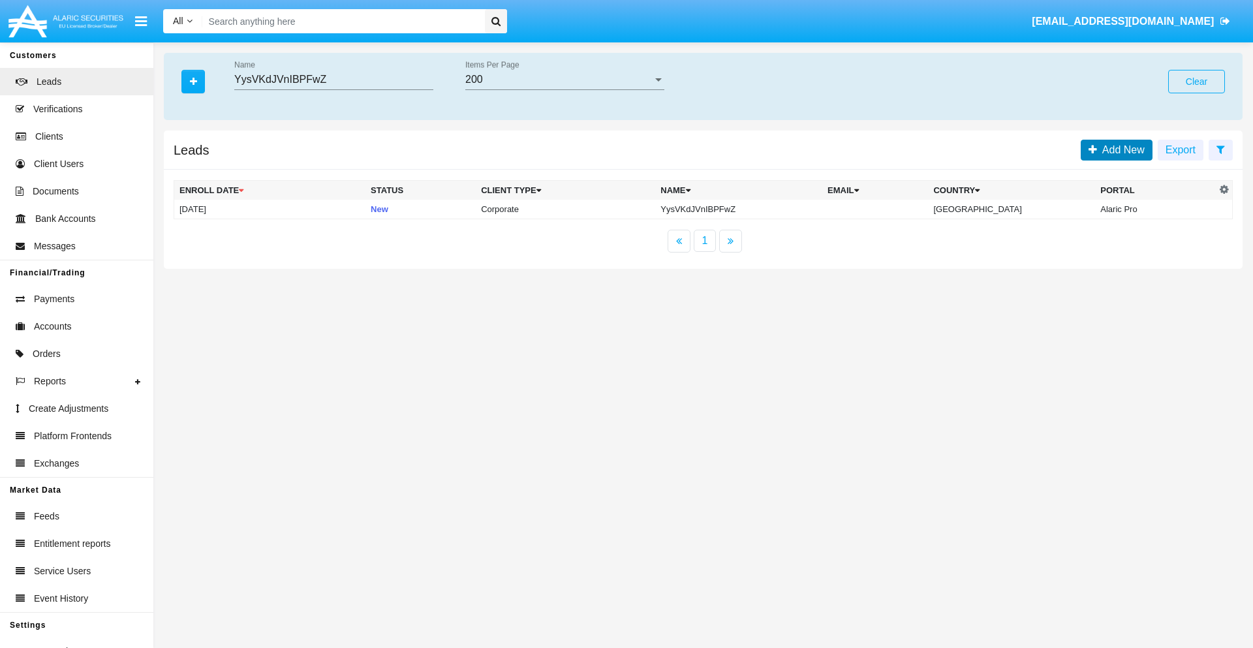
click at [1121, 149] on span "Add New" at bounding box center [1121, 149] width 48 height 11
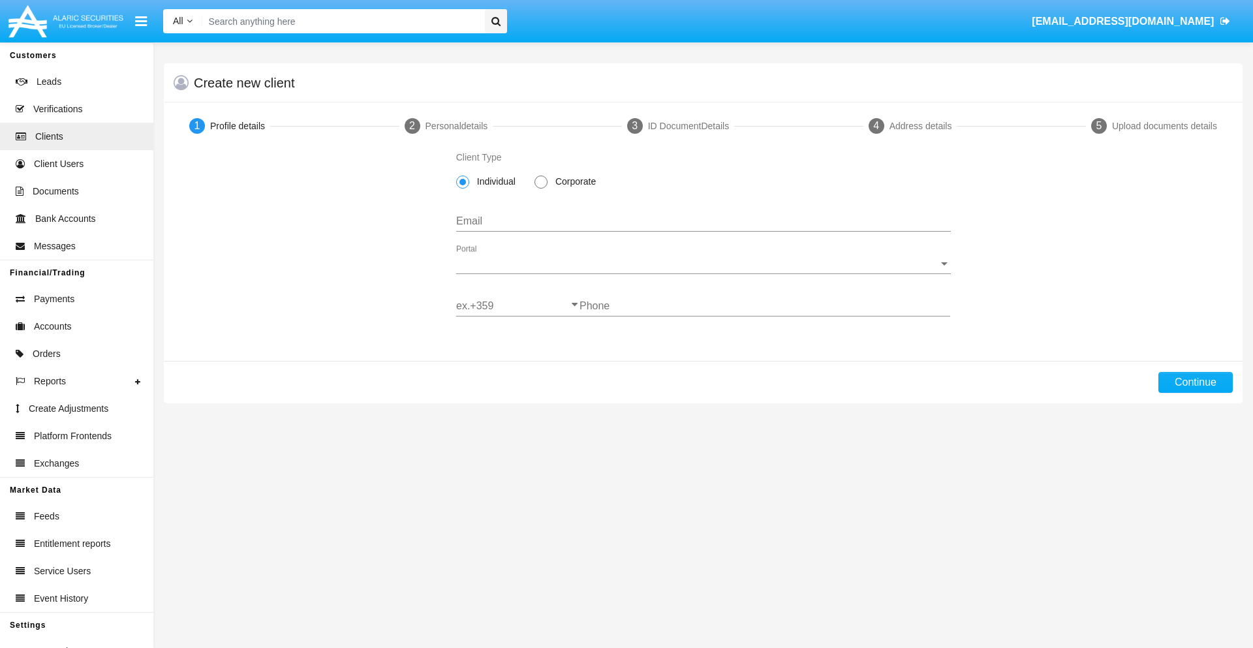
click at [573, 181] on span "Corporate" at bounding box center [574, 182] width 52 height 14
click at [541, 189] on input "Corporate" at bounding box center [541, 189] width 1 height 1
radio input "true"
type input "[EMAIL_ADDRESS][DOMAIN_NAME]"
click at [703, 264] on span "Portal" at bounding box center [697, 264] width 483 height 12
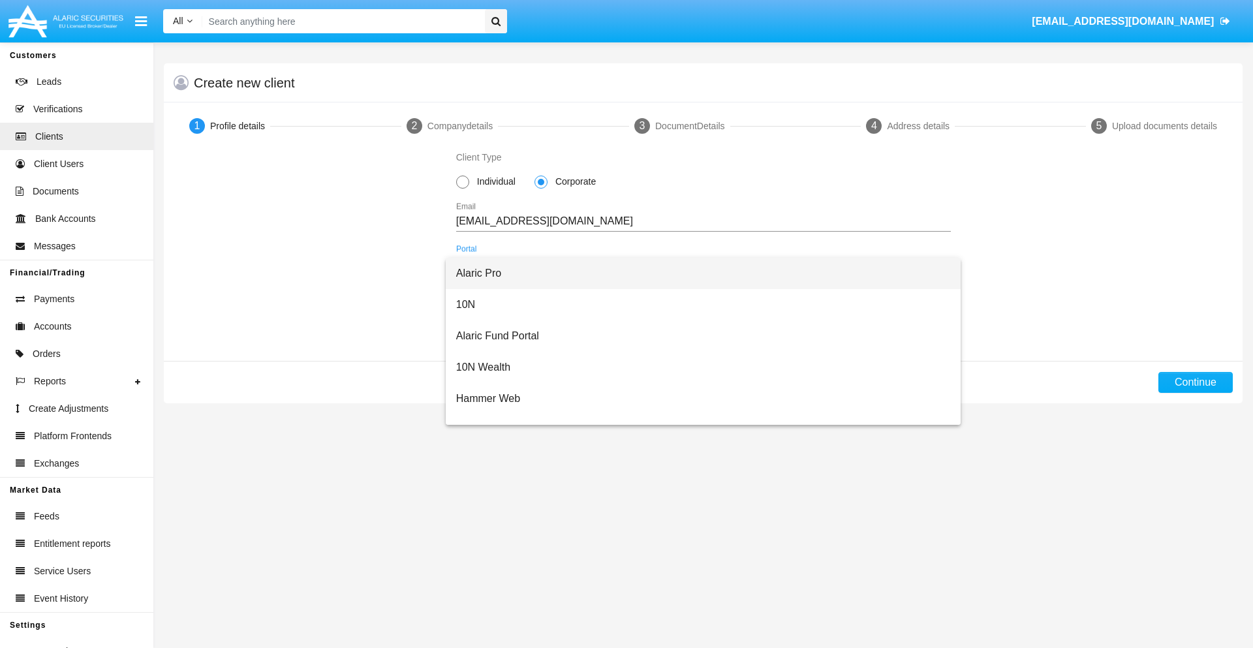
click at [699, 274] on span "Alaric Pro" at bounding box center [703, 273] width 495 height 31
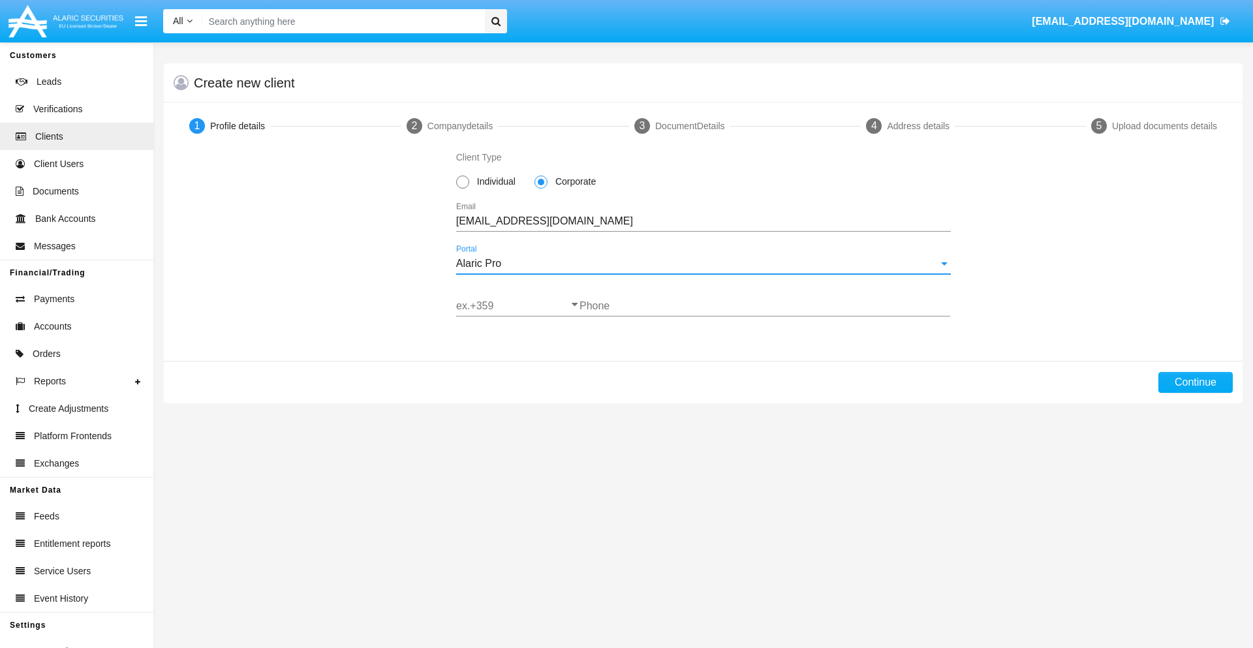
click at [518, 306] on input "ex.+359" at bounding box center [517, 306] width 123 height 12
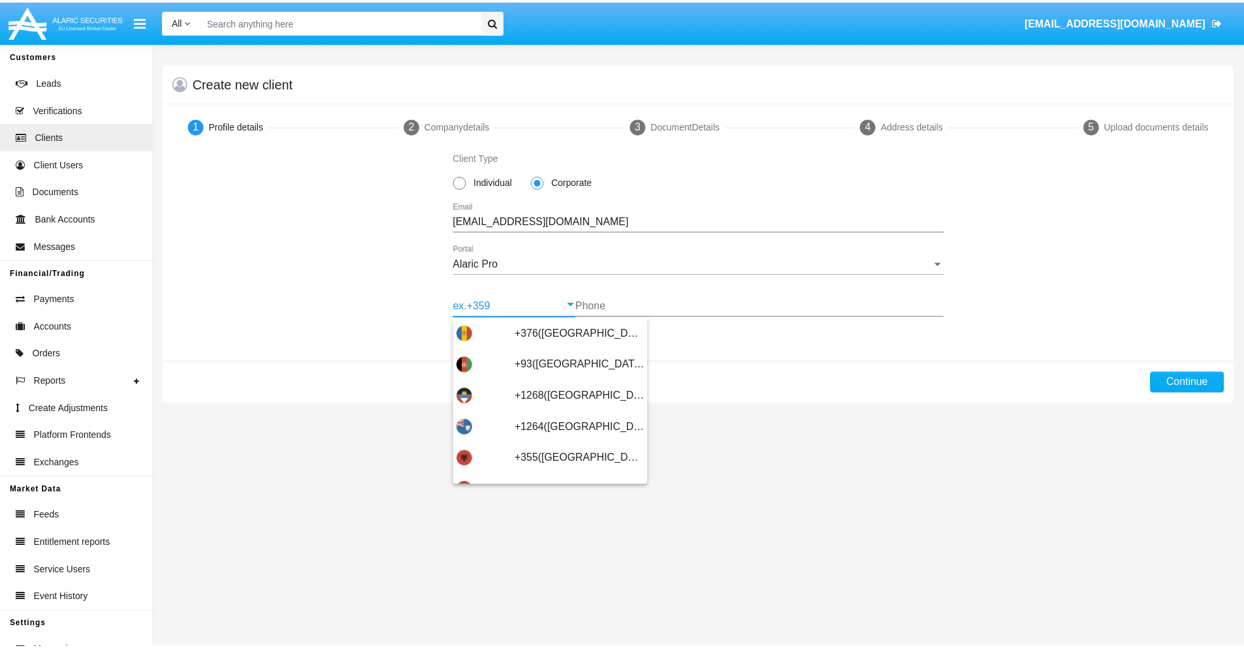
scroll to position [428, 0]
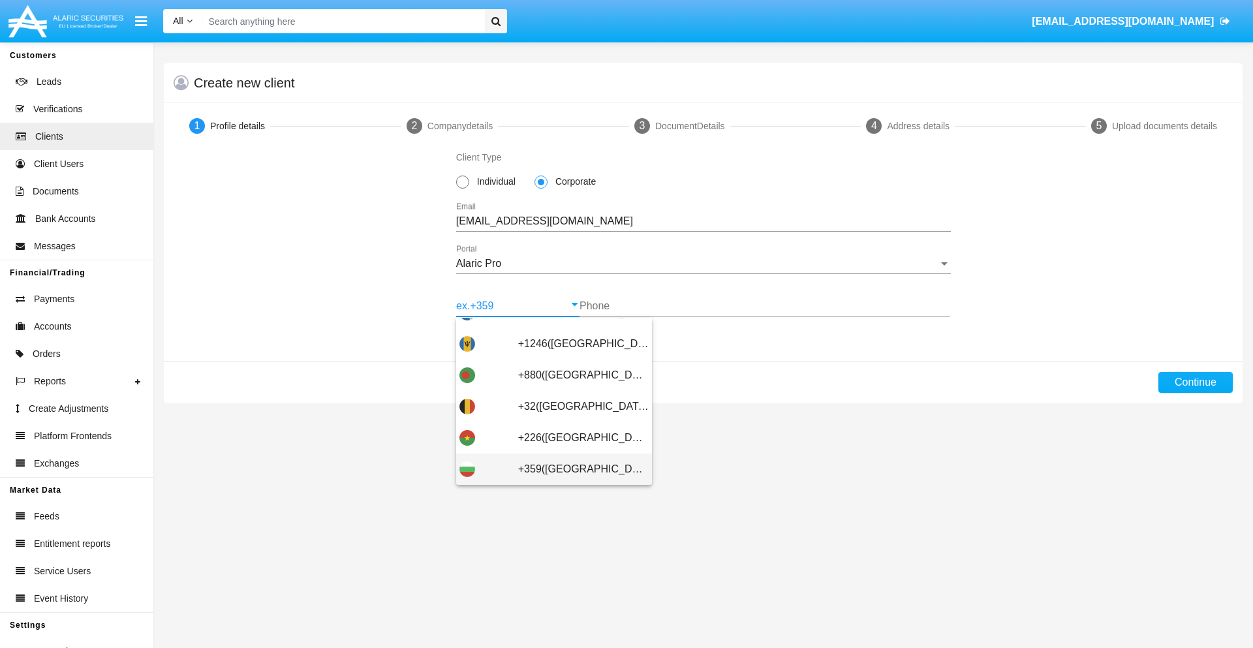
click at [573, 469] on span "+359([GEOGRAPHIC_DATA])" at bounding box center [583, 469] width 131 height 31
type input "+359([GEOGRAPHIC_DATA])"
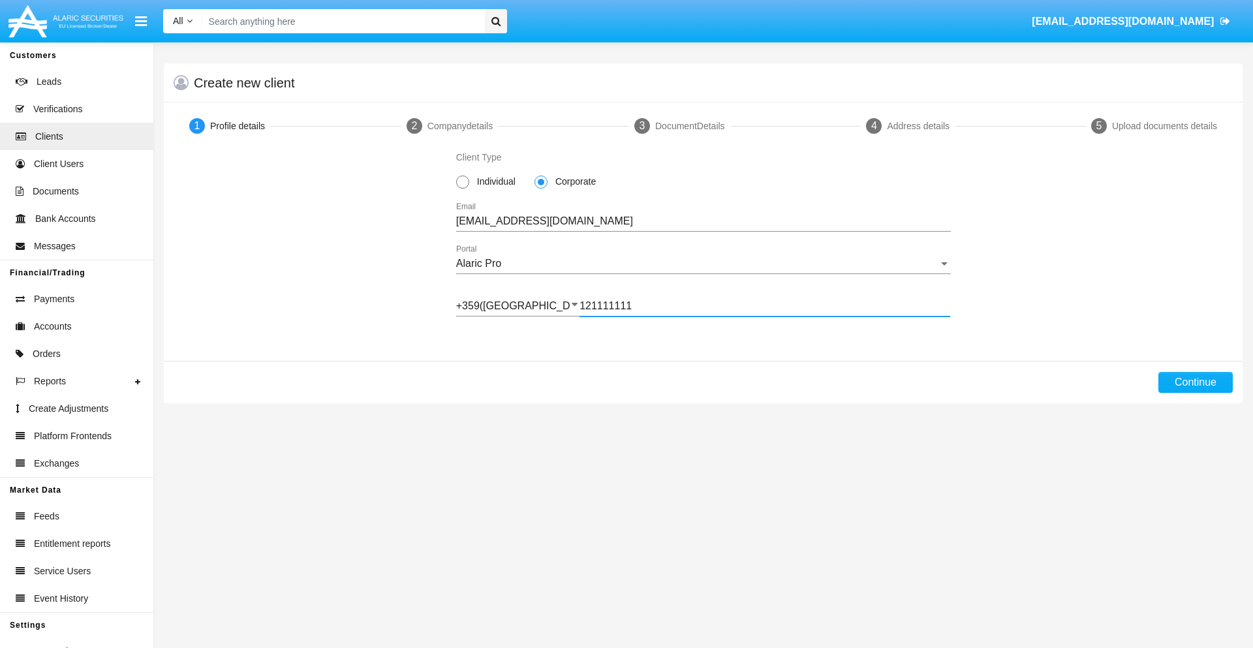
type input "121111111"
click at [1195, 383] on button "Continue" at bounding box center [1196, 382] width 74 height 21
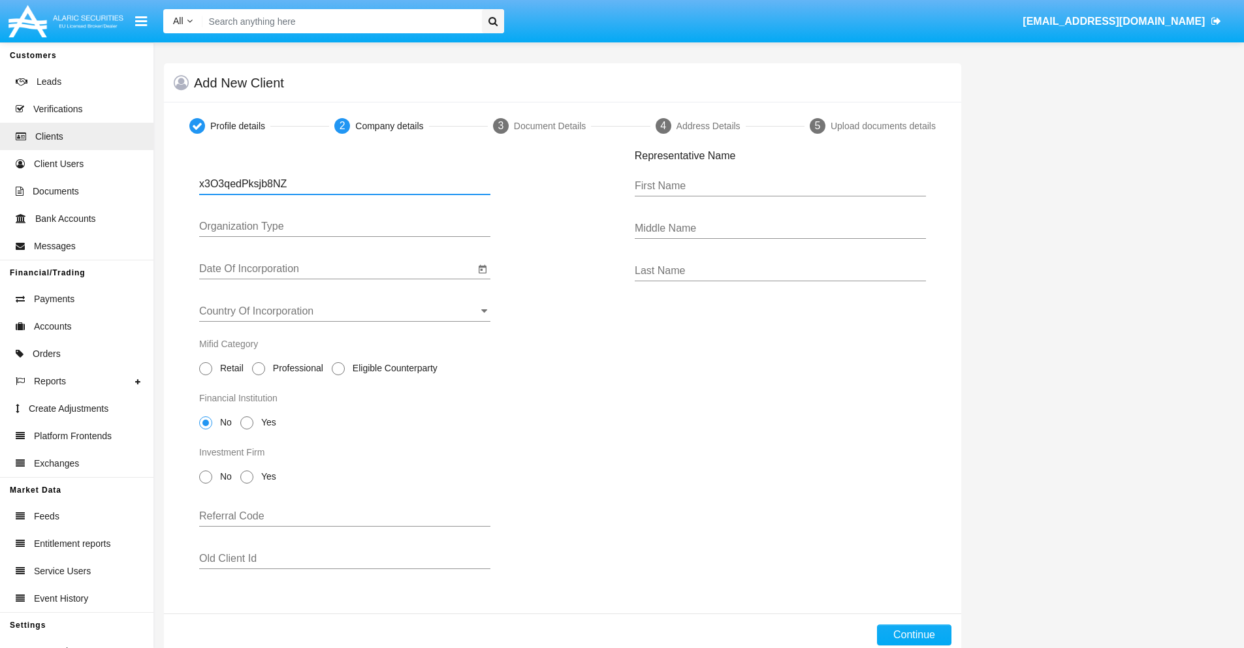
type input "x3O3qedPksjb8NZ"
type input "LTD"
click at [337, 269] on input "Date Of Incorporation" at bounding box center [336, 269] width 275 height 12
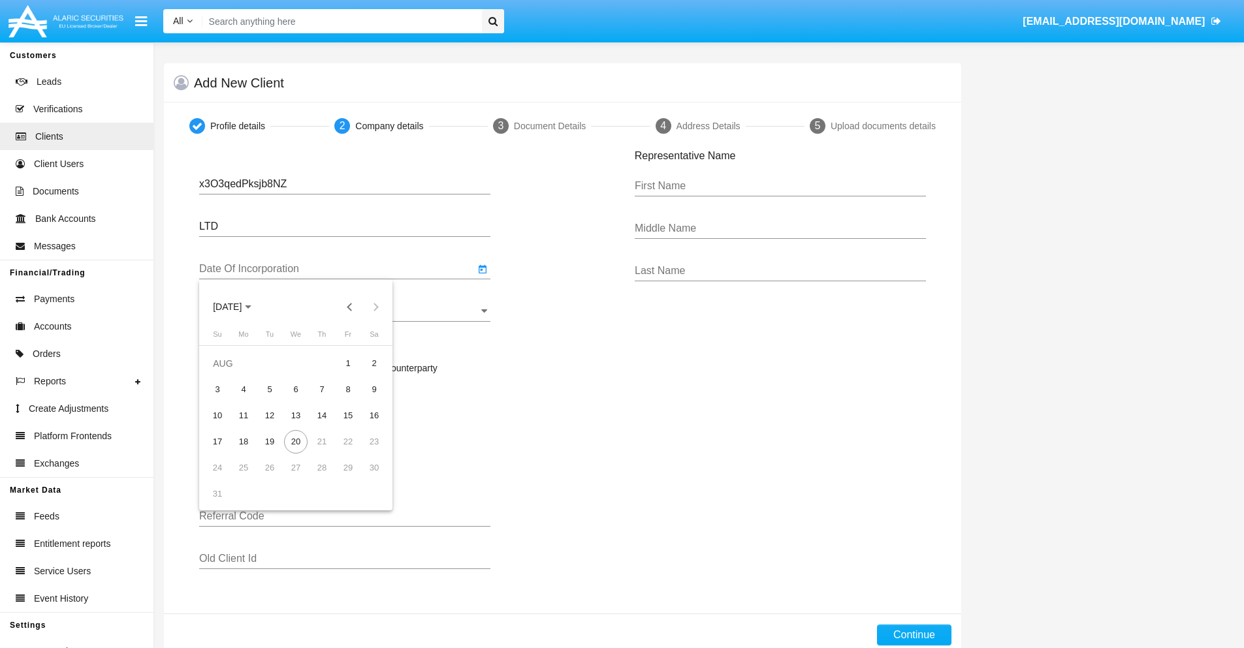
click at [239, 307] on span "[DATE]" at bounding box center [227, 307] width 29 height 10
click at [349, 307] on button "Previous 20 years" at bounding box center [350, 307] width 26 height 26
click at [319, 478] on div "2000" at bounding box center [318, 478] width 41 height 24
click at [227, 373] on div "JAN" at bounding box center [227, 374] width 41 height 24
click at [374, 363] on div "1" at bounding box center [374, 364] width 24 height 24
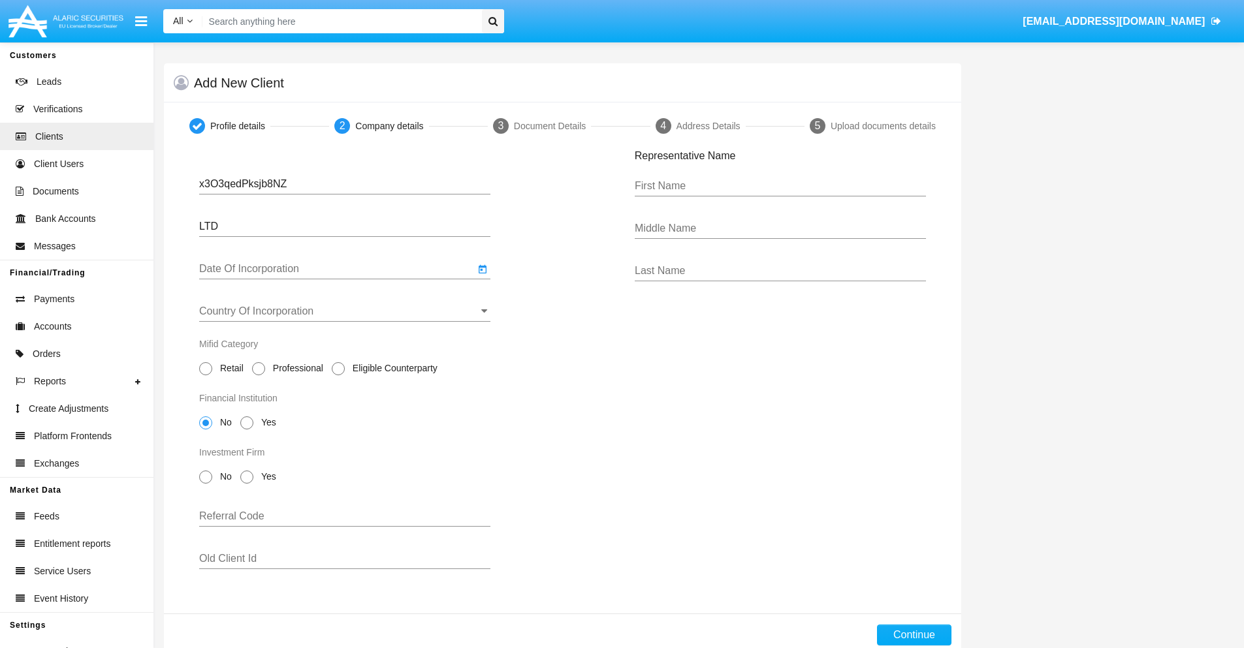
type input "[DATE]"
click at [345, 311] on input "Country Of Incorporation" at bounding box center [344, 312] width 291 height 12
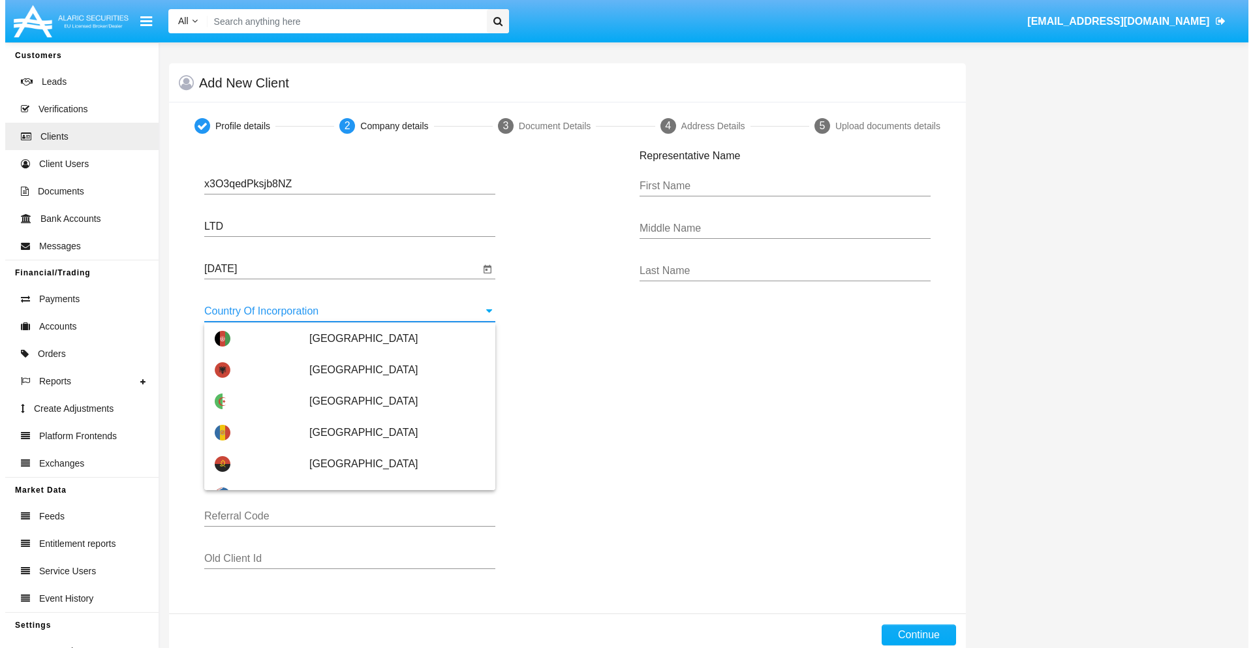
scroll to position [209, 0]
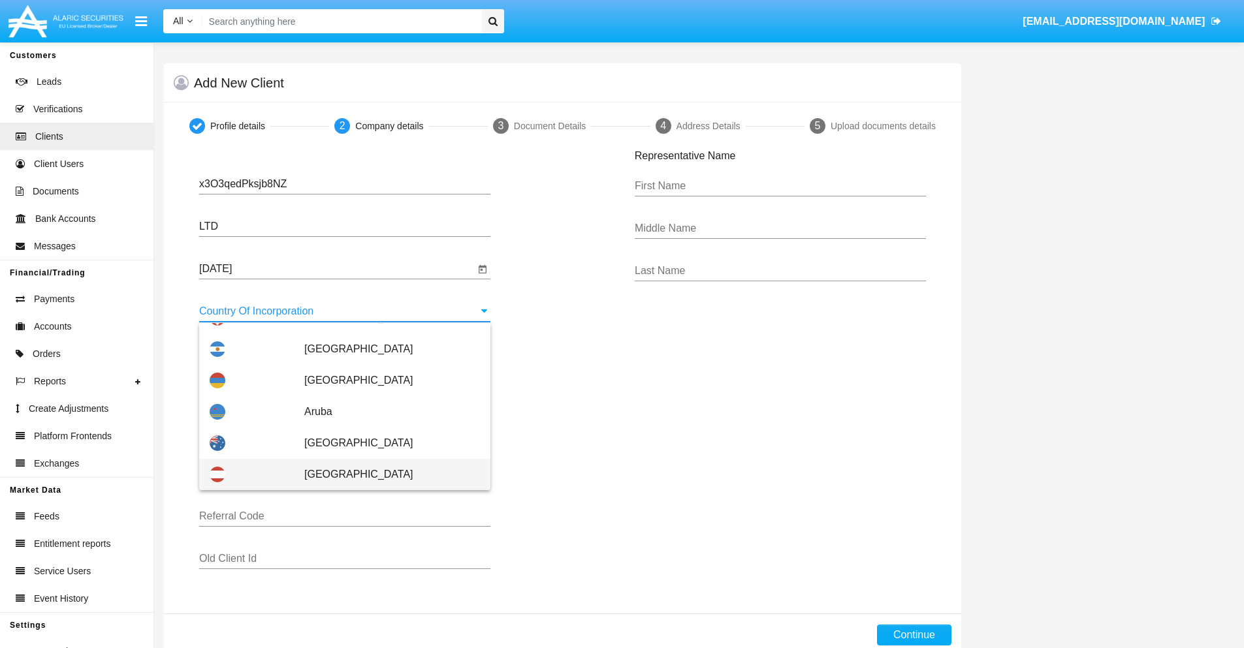
click at [385, 475] on span "[GEOGRAPHIC_DATA]" at bounding box center [392, 474] width 176 height 31
type input "[GEOGRAPHIC_DATA]"
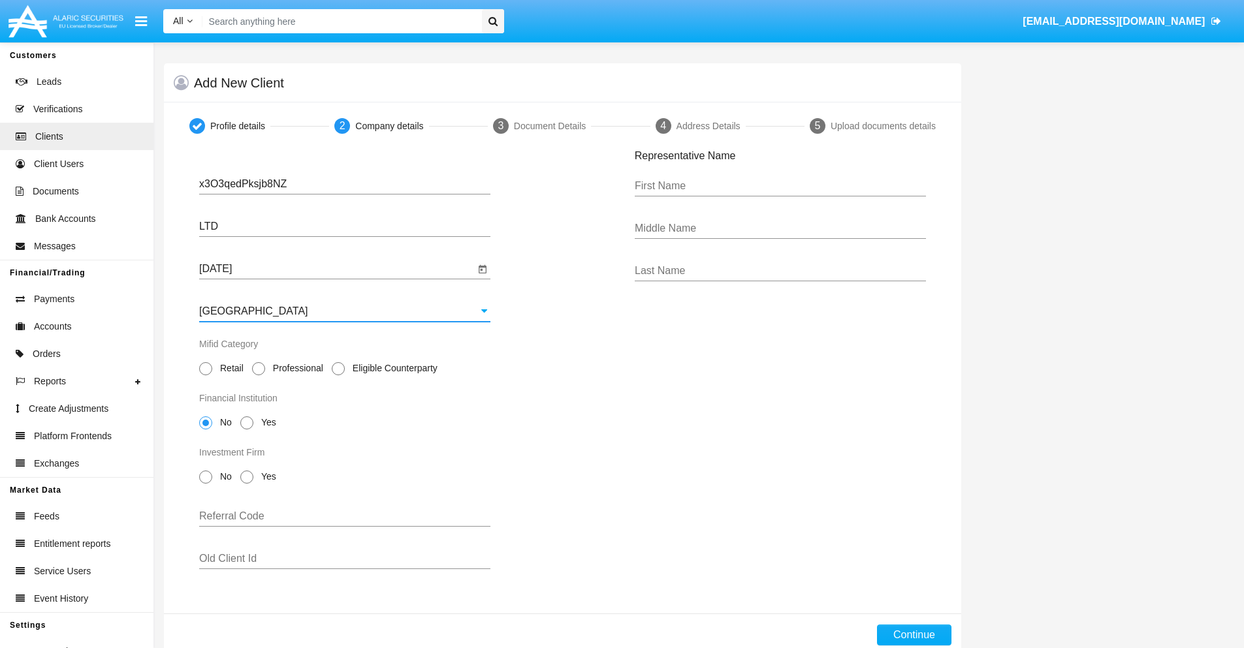
click at [295, 368] on span "Professional" at bounding box center [295, 369] width 61 height 14
click at [259, 375] on input "Professional" at bounding box center [258, 375] width 1 height 1
radio input "true"
click at [223, 422] on span "No" at bounding box center [223, 423] width 23 height 14
click at [206, 430] on input "No" at bounding box center [205, 430] width 1 height 1
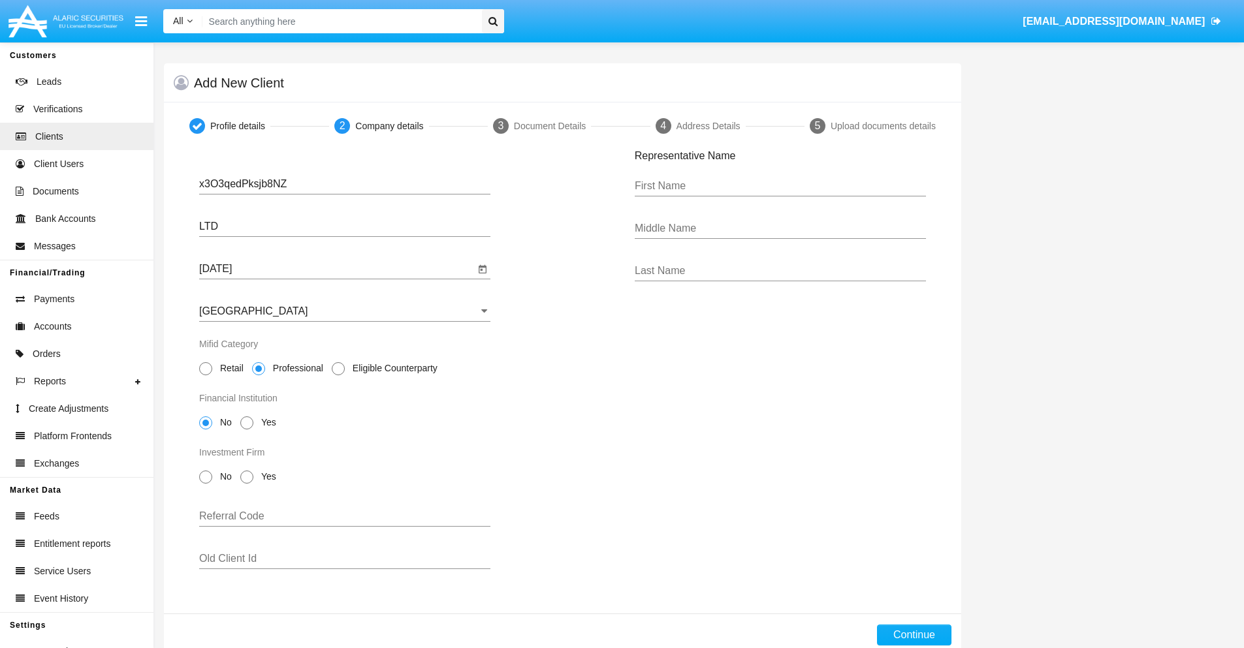
click at [223, 477] on span "No" at bounding box center [223, 477] width 23 height 14
click at [206, 484] on input "No" at bounding box center [205, 484] width 1 height 1
radio input "true"
type input "RirdmRbFLMuXYTZ"
type input "tTNtAEBnOCiGlEl"
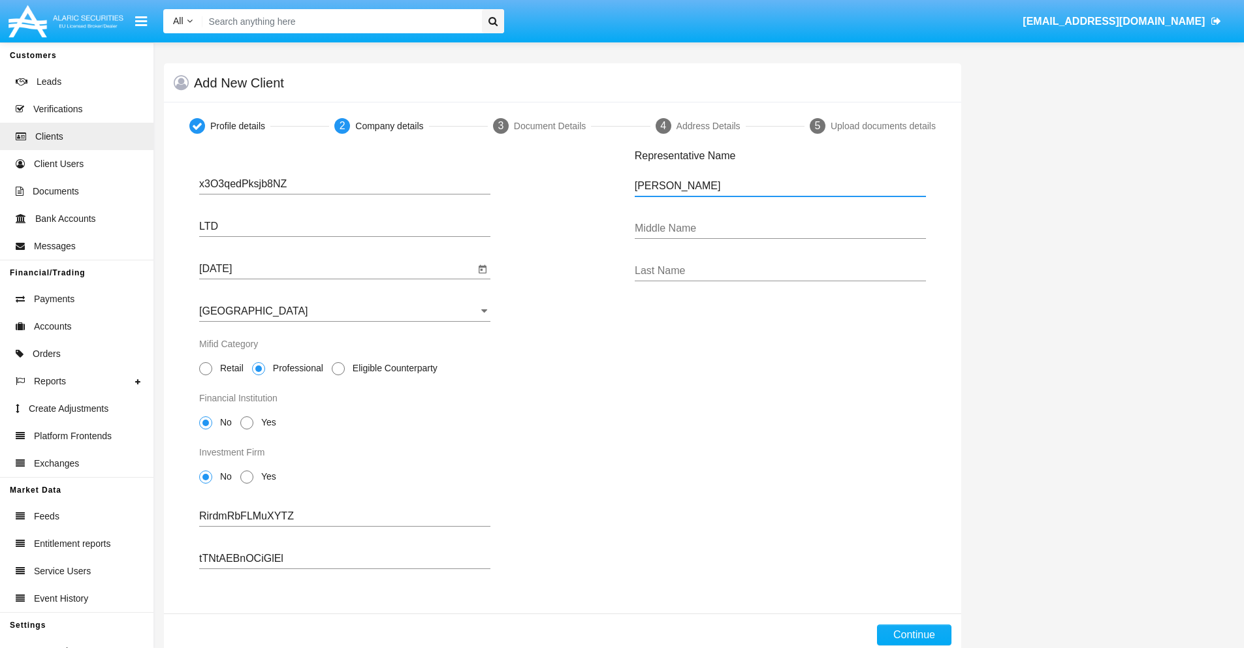
type input "[PERSON_NAME]"
click at [913, 635] on button "Continue" at bounding box center [914, 635] width 74 height 21
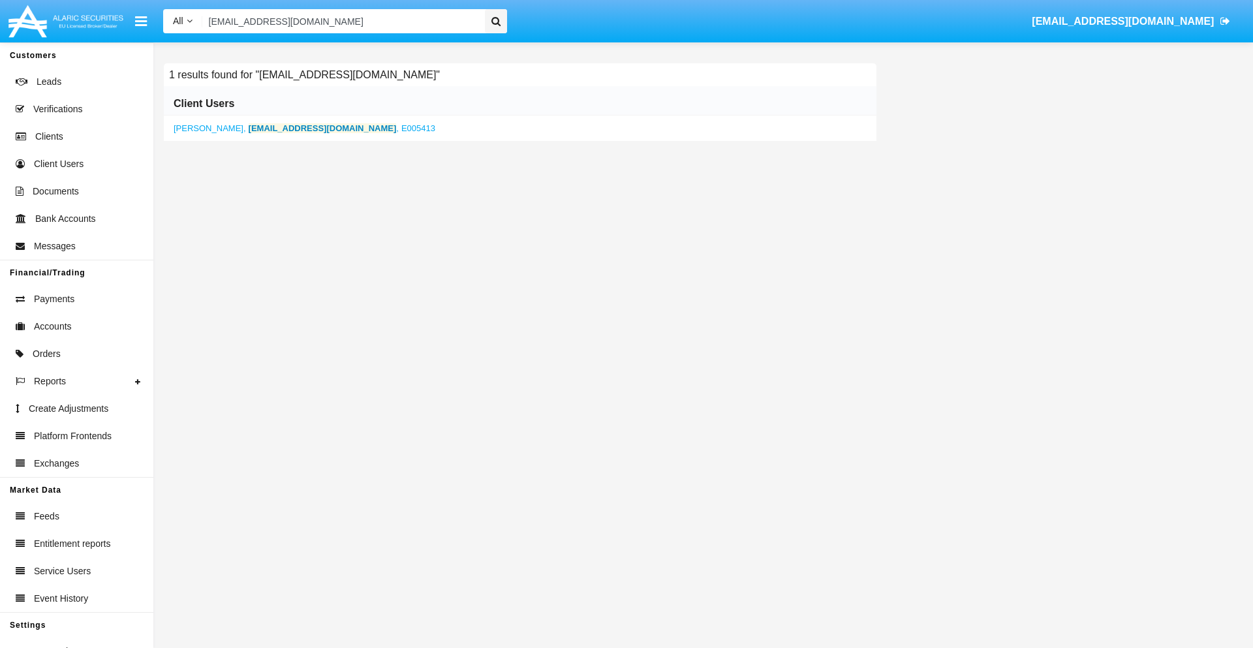
type input "[EMAIL_ADDRESS][DOMAIN_NAME]"
click at [271, 128] on b "[EMAIL_ADDRESS][DOMAIN_NAME]" at bounding box center [323, 128] width 148 height 10
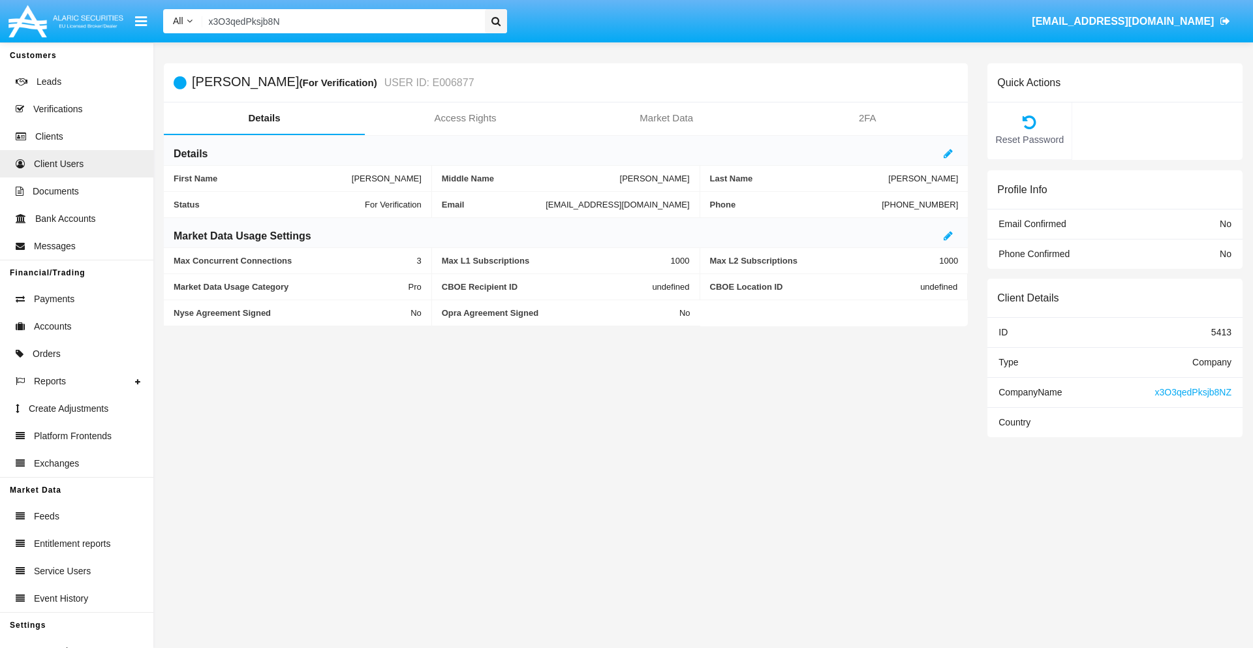
type input "x3O3qedPksjb8NZ"
